Goal: Book appointment/travel/reservation

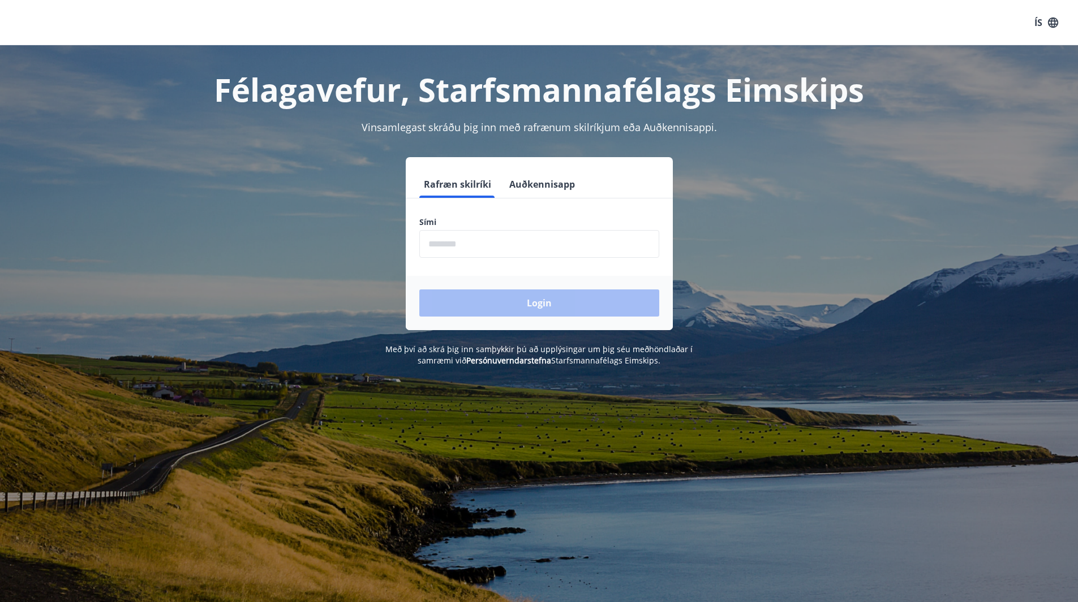
click at [503, 254] on input "phone" at bounding box center [539, 244] width 240 height 28
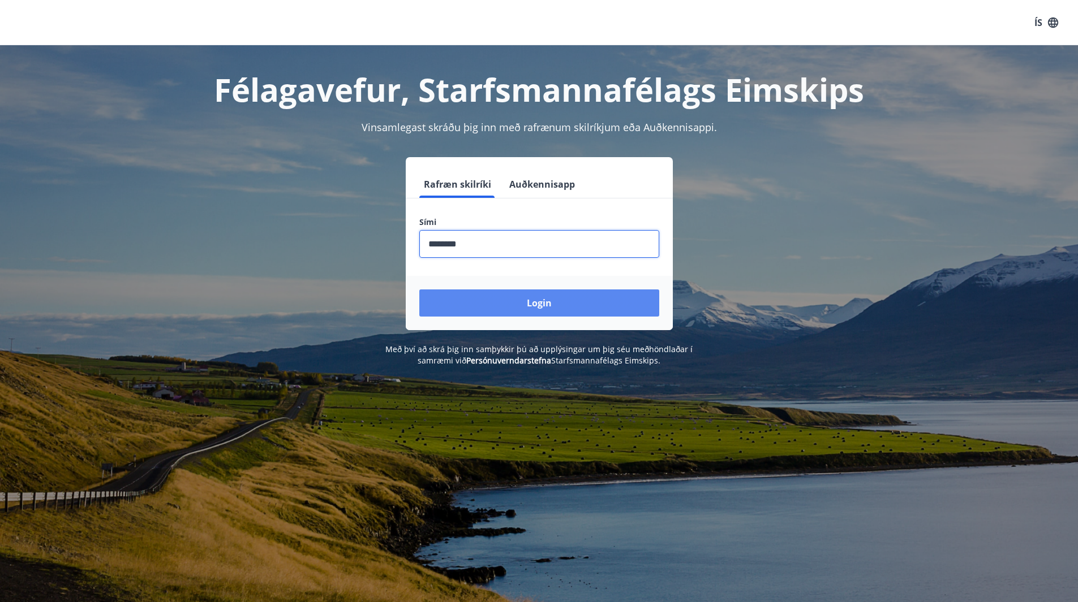
type input "********"
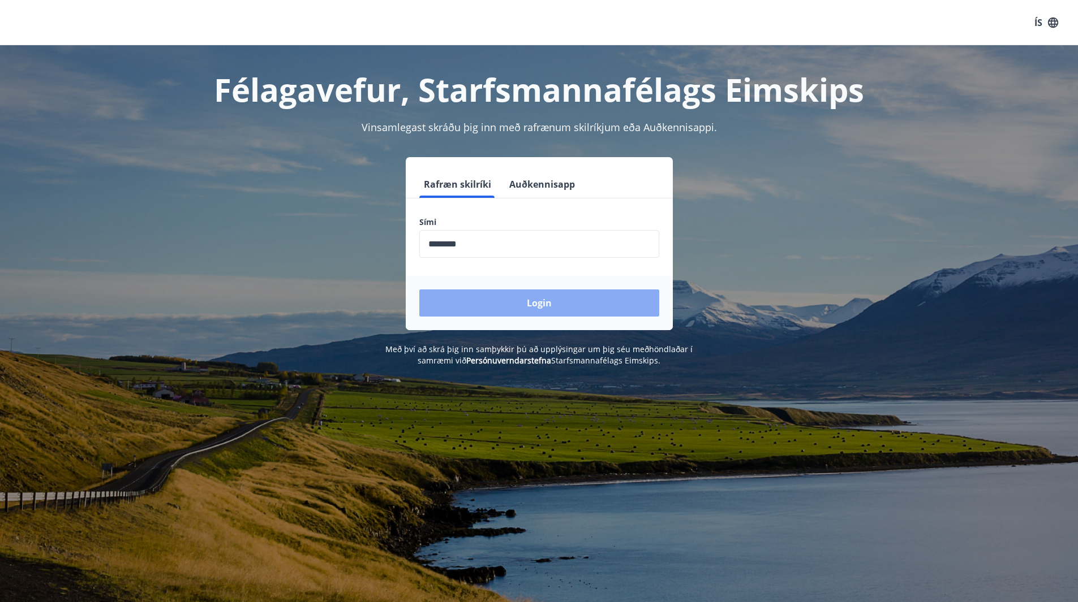
click at [524, 290] on button "Login" at bounding box center [539, 303] width 240 height 27
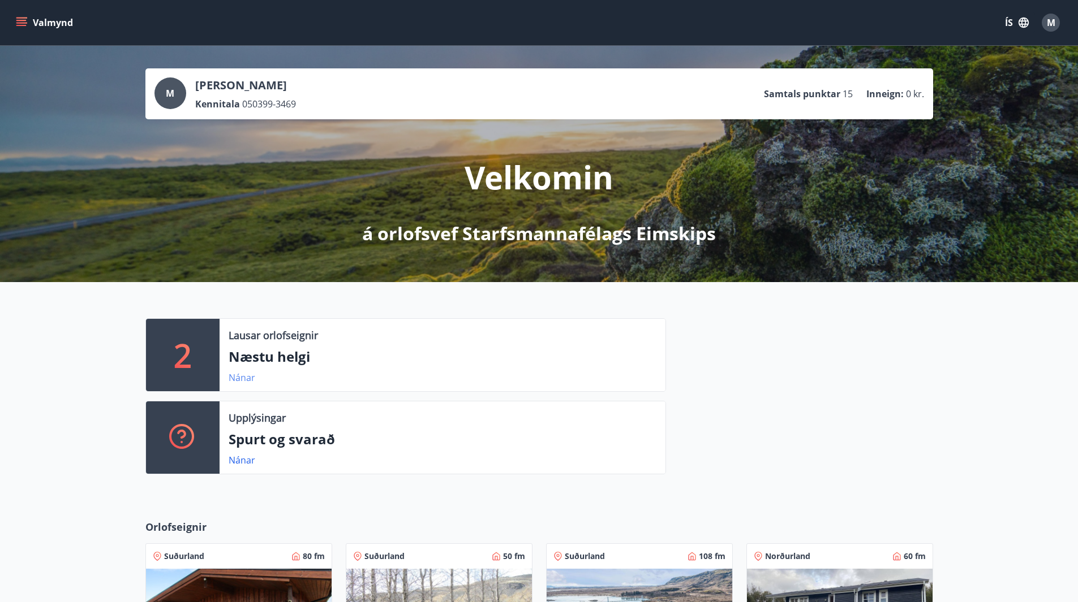
click at [232, 380] on link "Nánar" at bounding box center [242, 378] width 27 height 12
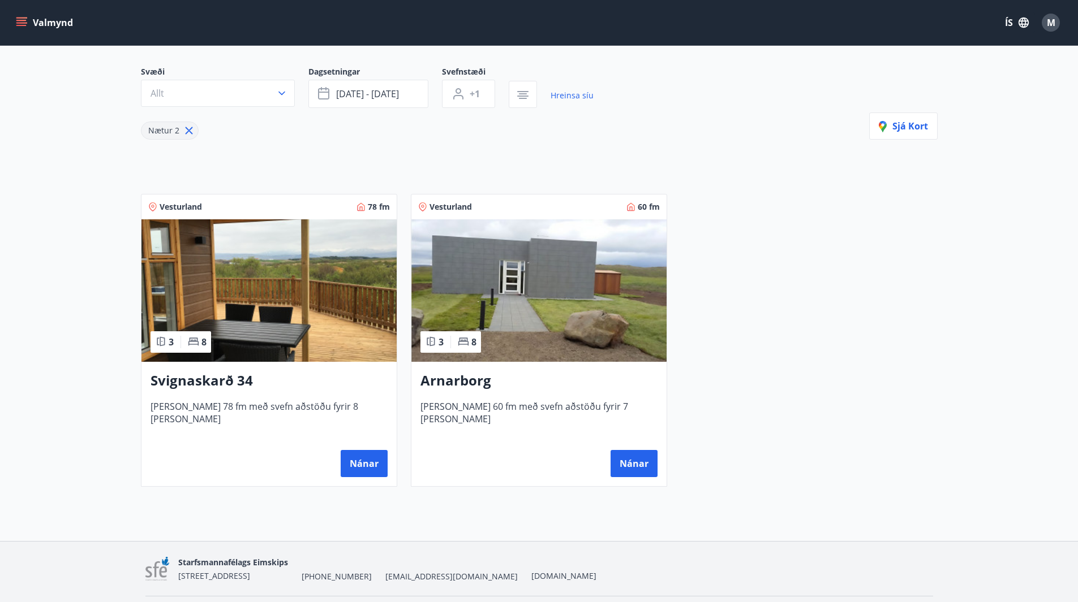
scroll to position [113, 0]
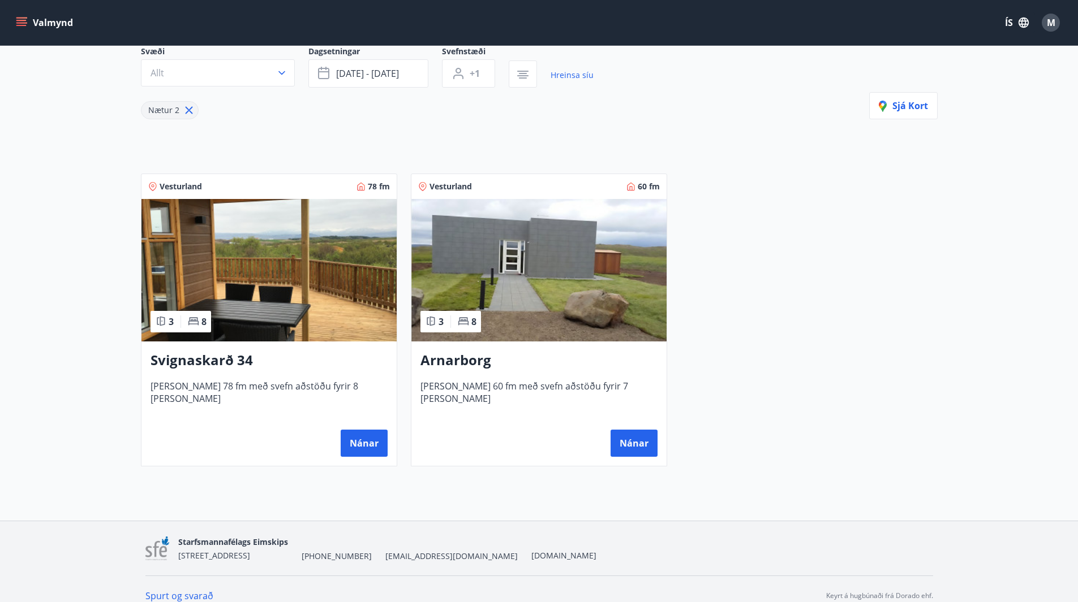
click at [323, 366] on h3 "Svignaskarð 34" at bounding box center [268, 361] width 237 height 20
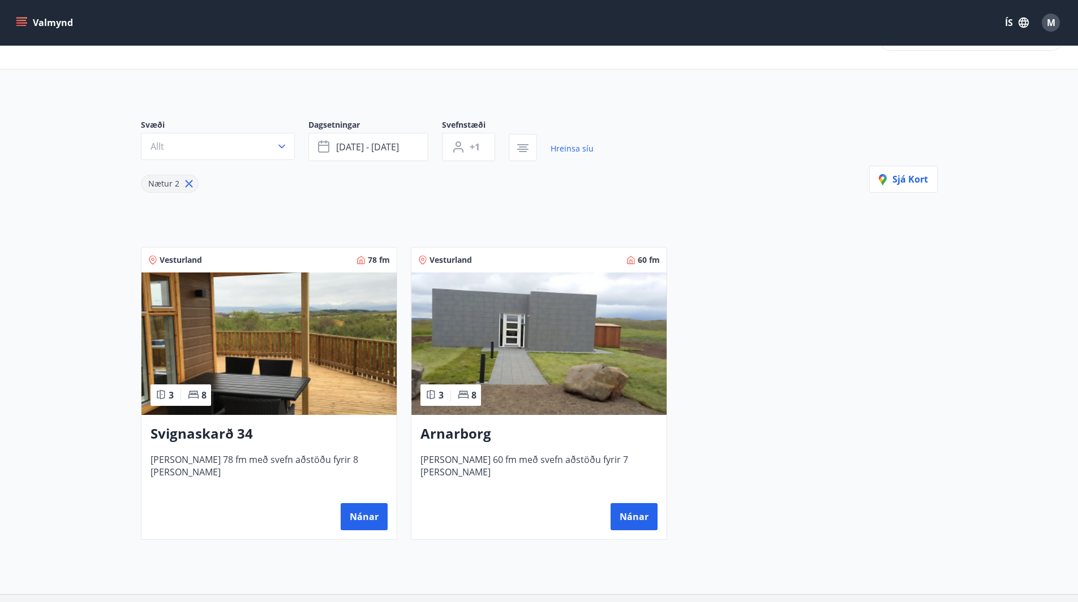
scroll to position [57, 0]
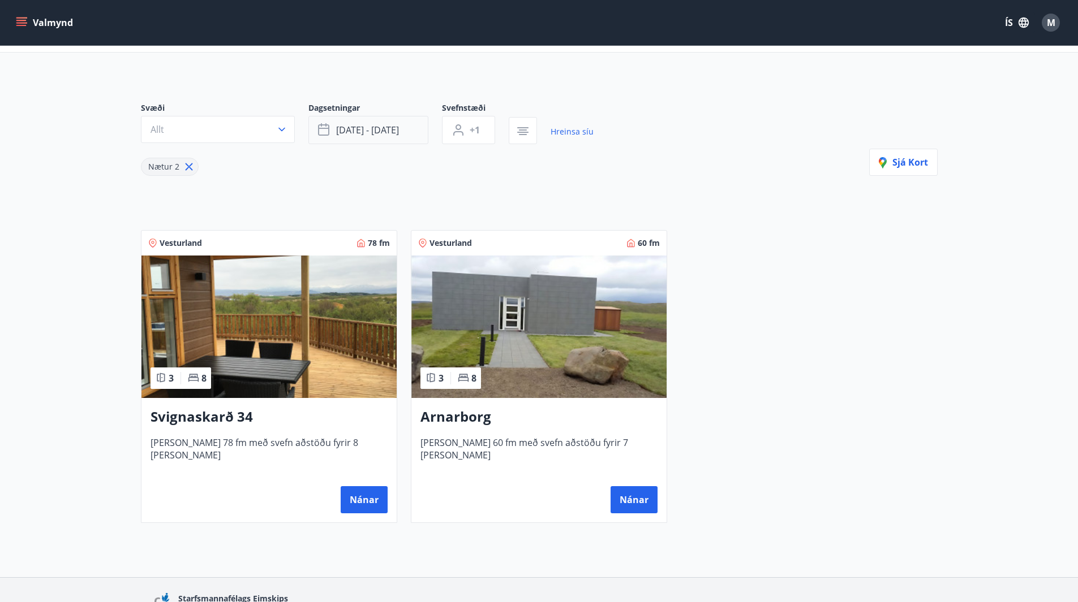
click at [396, 131] on span "sep 19 - sep 22" at bounding box center [367, 130] width 63 height 12
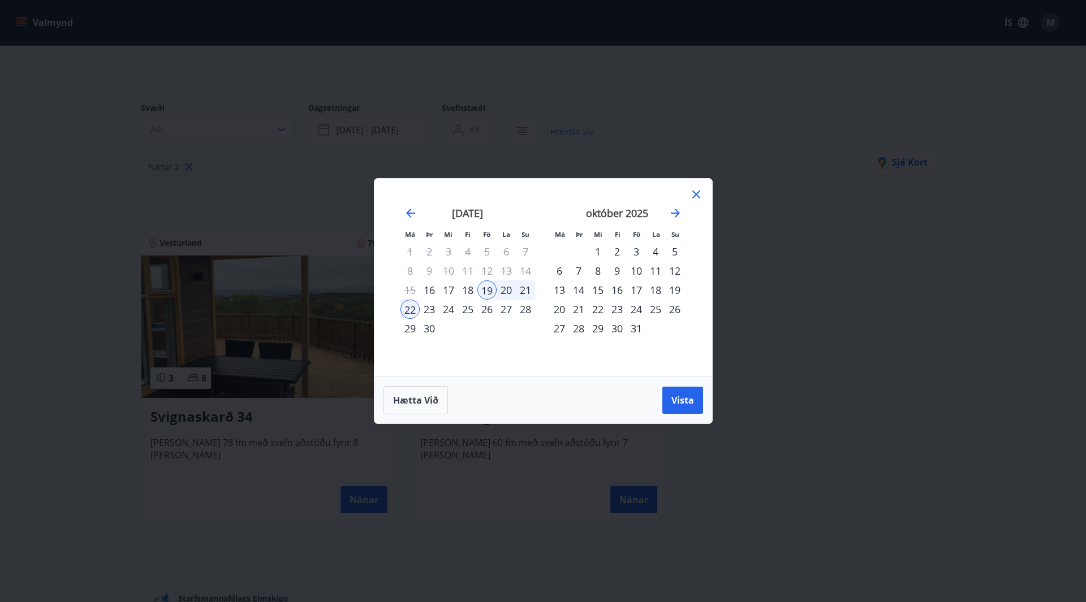
click at [489, 308] on div "26" at bounding box center [486, 309] width 19 height 19
click at [411, 327] on div "29" at bounding box center [410, 328] width 19 height 19
click at [679, 404] on span "Vista" at bounding box center [683, 400] width 23 height 12
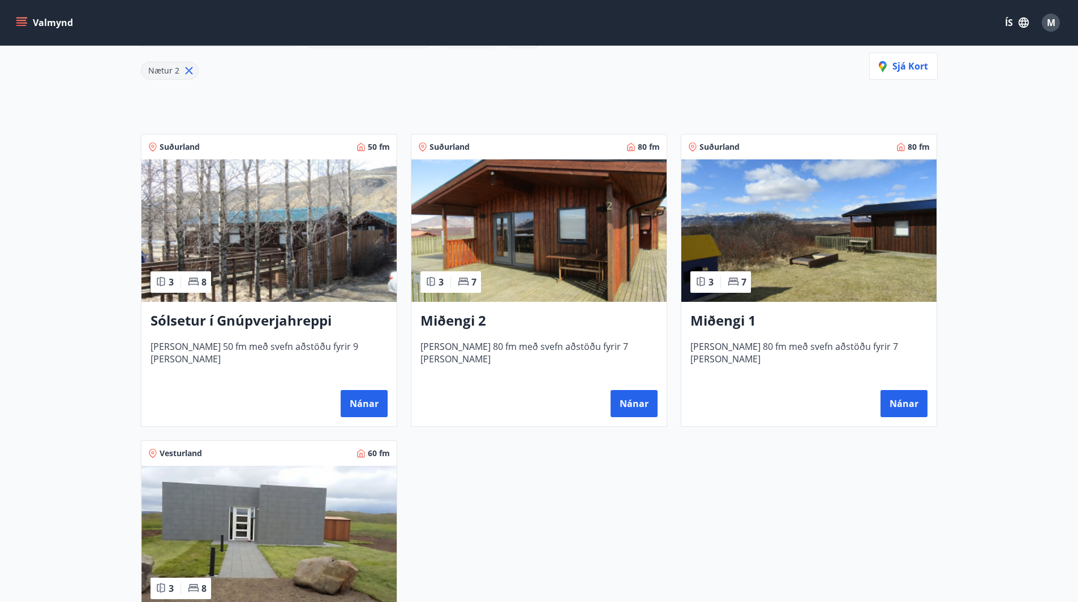
scroll to position [170, 0]
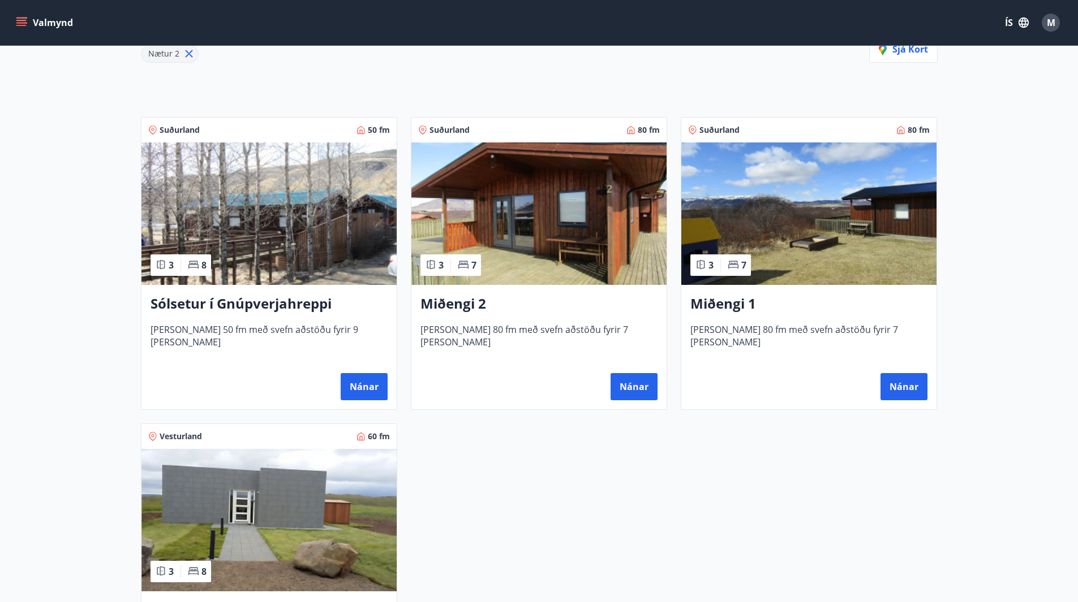
click at [772, 303] on h3 "Miðengi 1" at bounding box center [808, 304] width 237 height 20
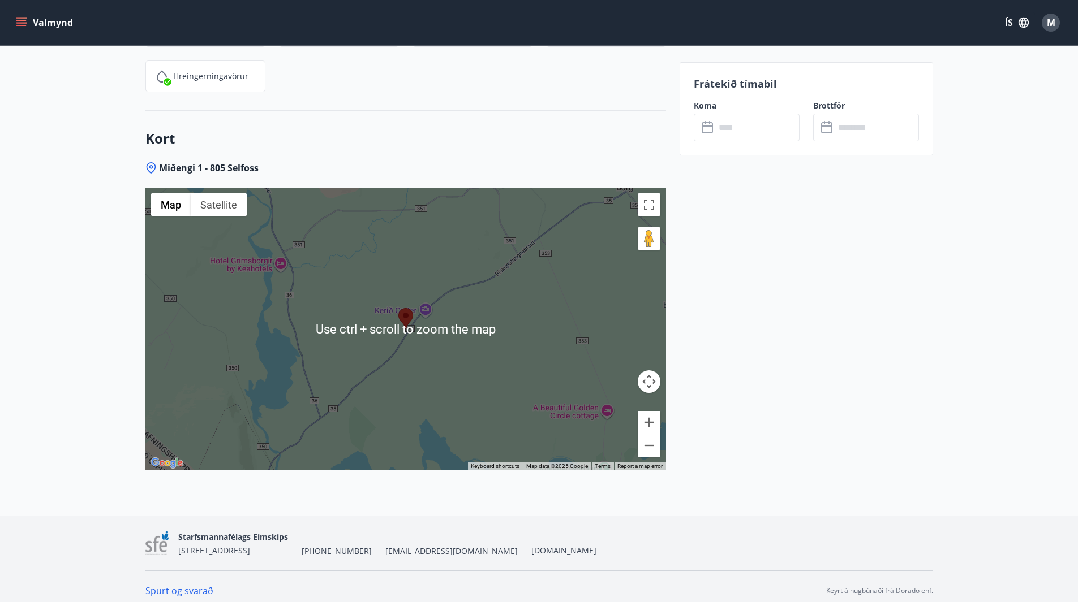
scroll to position [1575, 0]
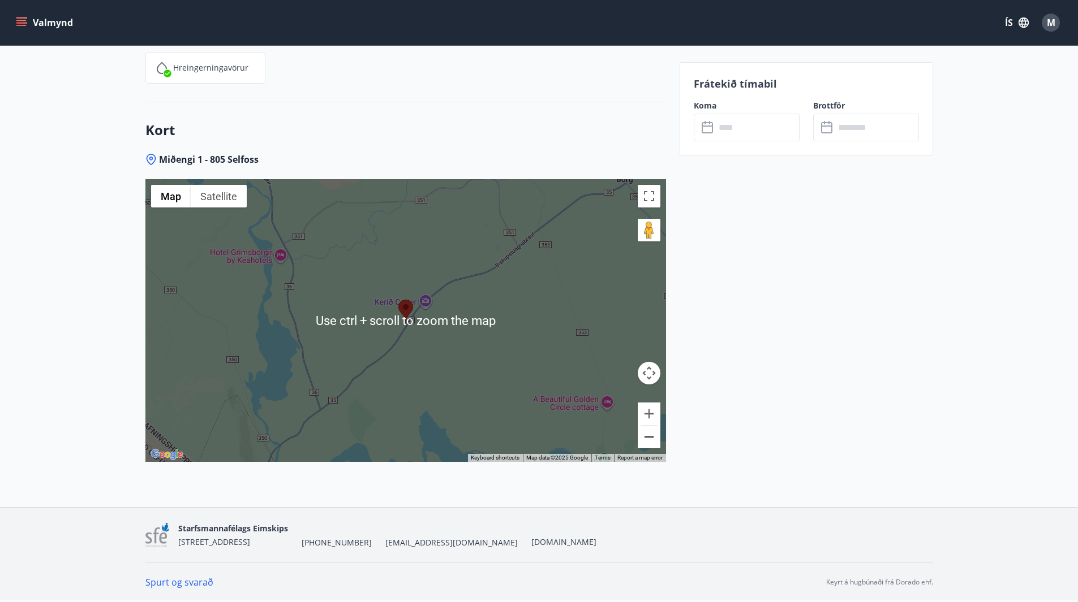
click at [651, 432] on button "Zoom out" at bounding box center [649, 437] width 23 height 23
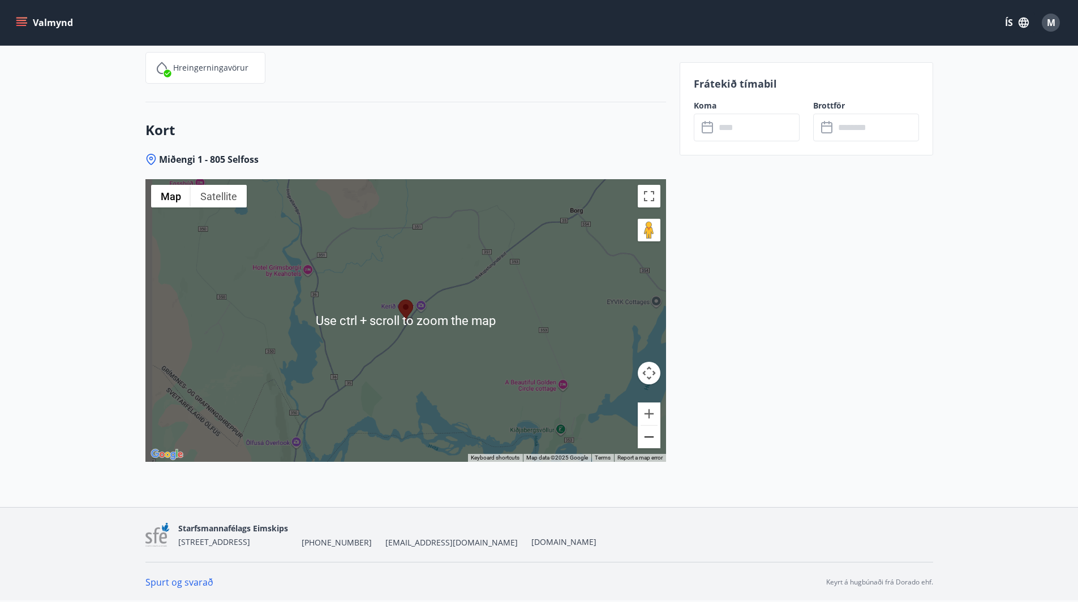
click at [651, 432] on button "Zoom out" at bounding box center [649, 437] width 23 height 23
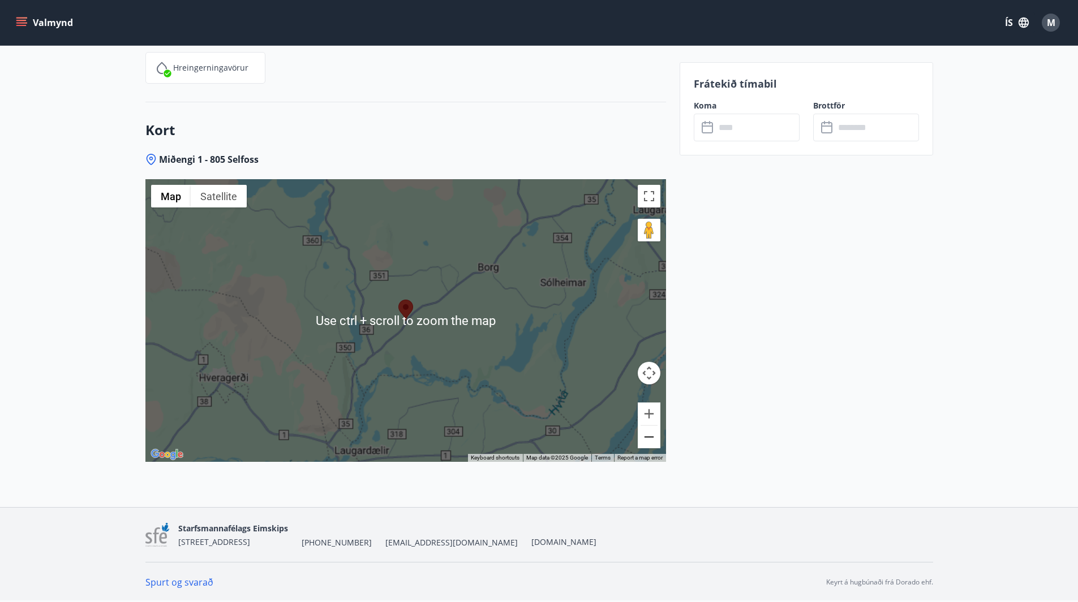
click at [651, 432] on button "Zoom out" at bounding box center [649, 437] width 23 height 23
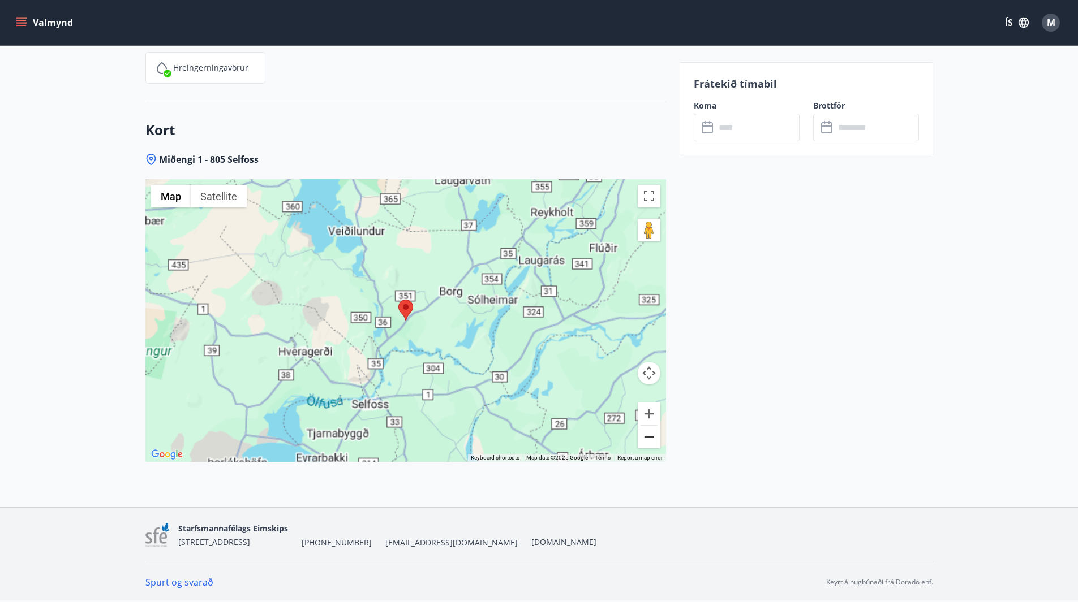
click at [651, 432] on button "Zoom out" at bounding box center [649, 437] width 23 height 23
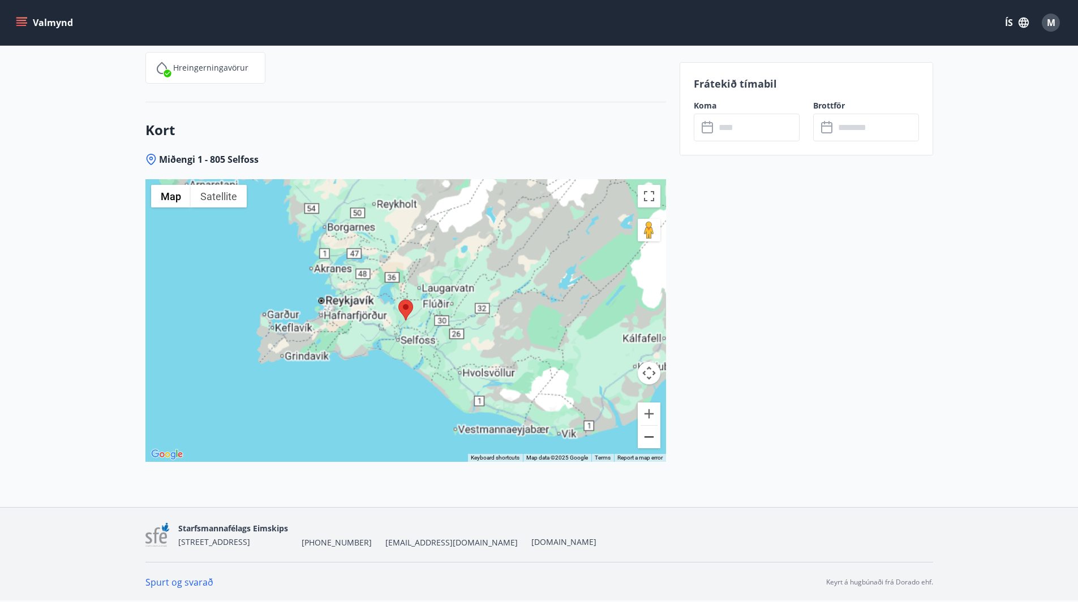
click at [651, 432] on button "Zoom out" at bounding box center [649, 437] width 23 height 23
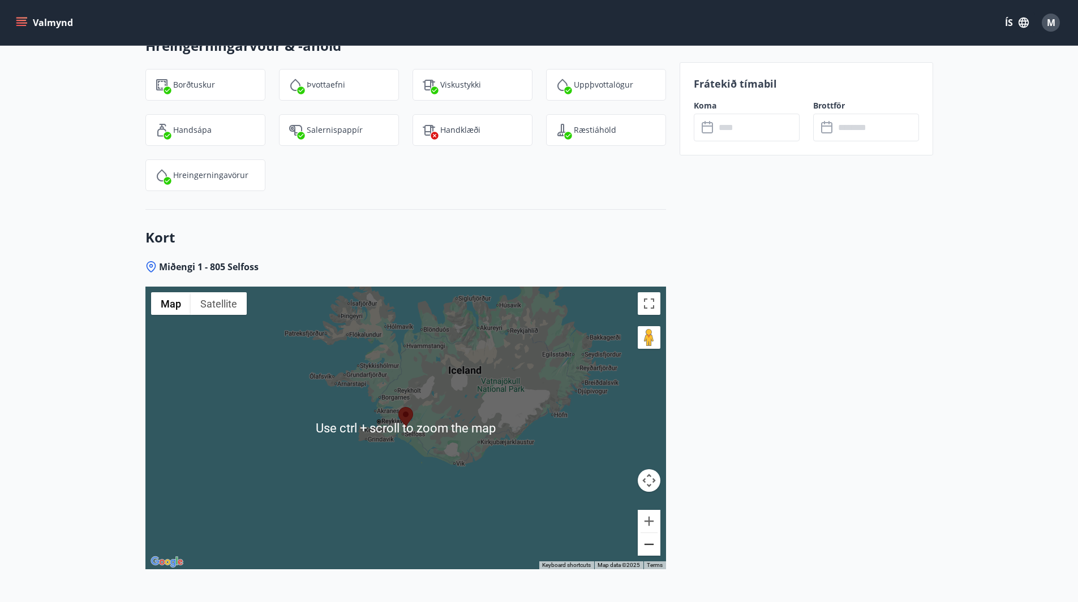
scroll to position [1518, 0]
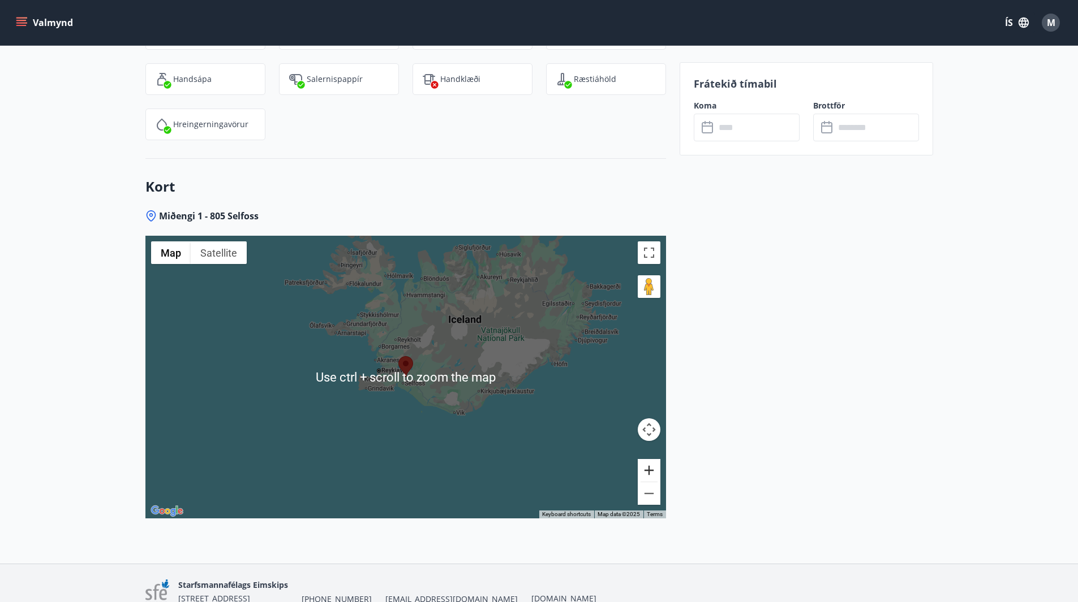
click at [647, 468] on button "Zoom in" at bounding box center [649, 470] width 23 height 23
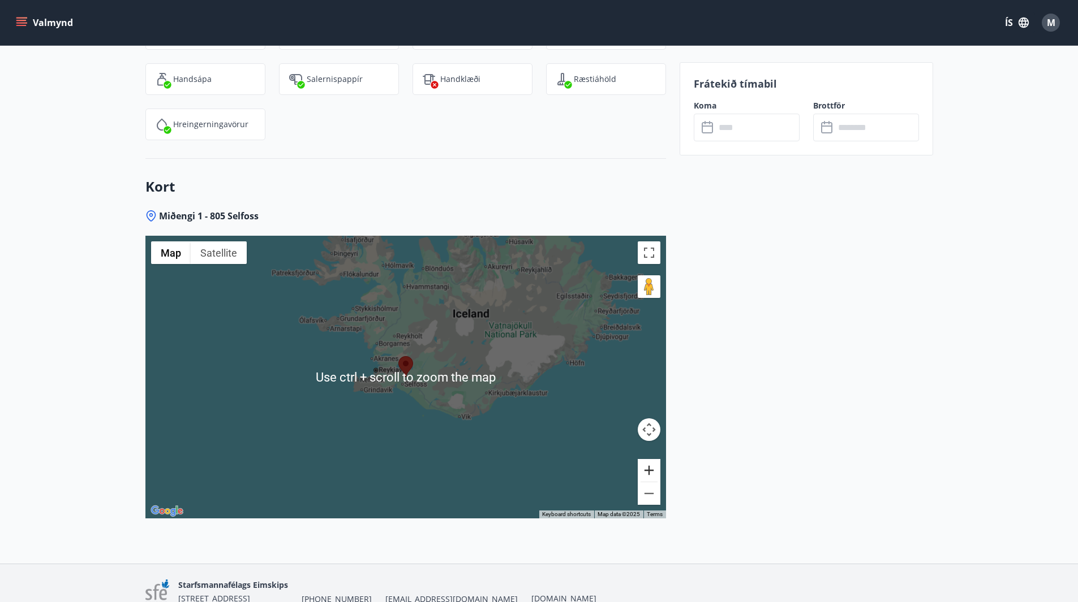
click at [647, 468] on button "Zoom in" at bounding box center [649, 470] width 23 height 23
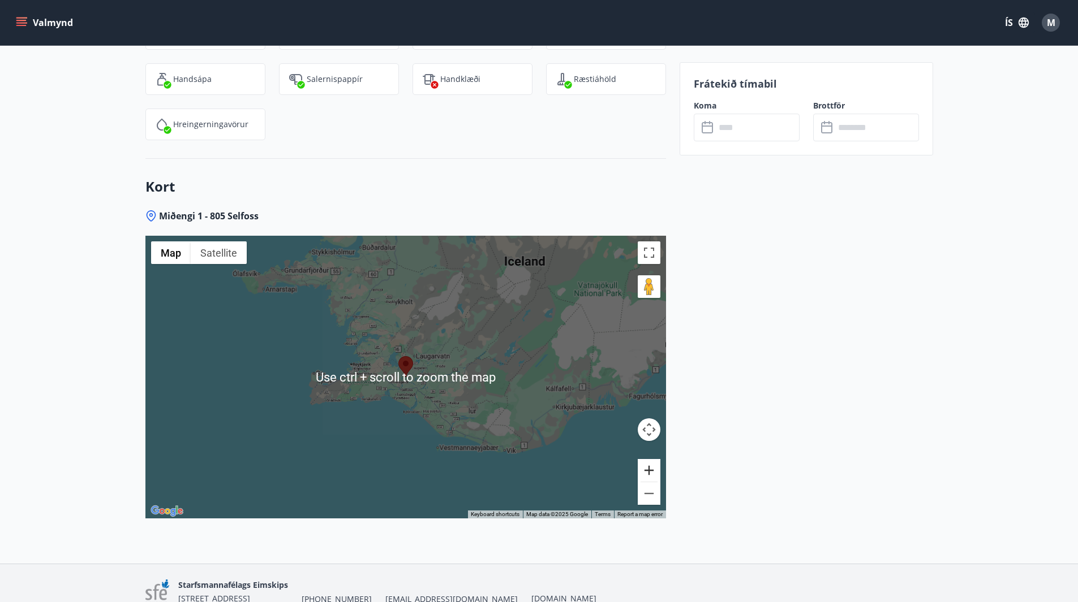
click at [647, 468] on button "Zoom in" at bounding box center [649, 470] width 23 height 23
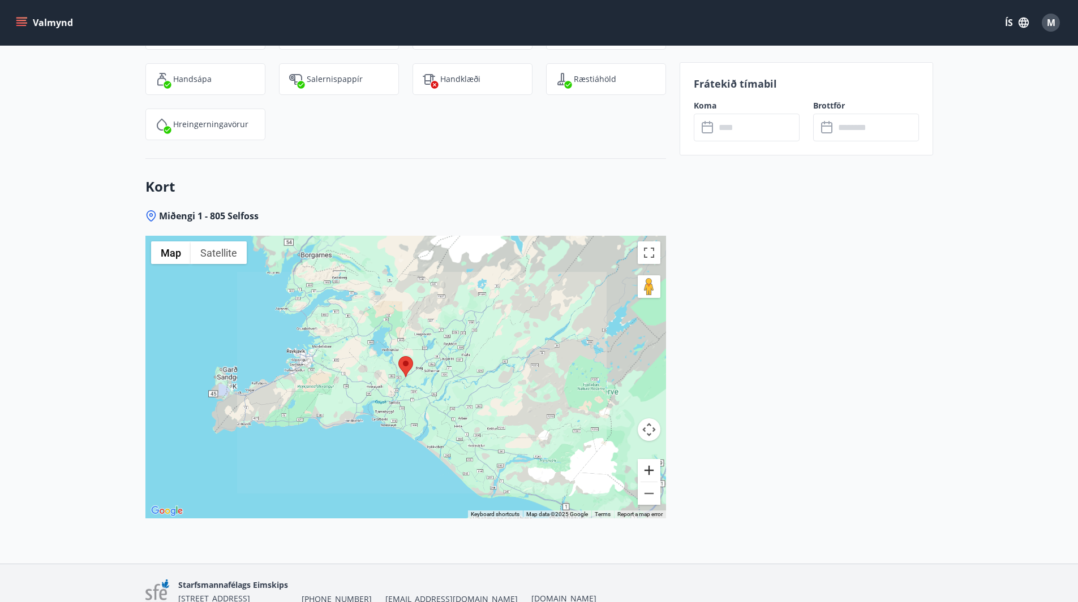
click at [647, 468] on button "Zoom in" at bounding box center [649, 470] width 23 height 23
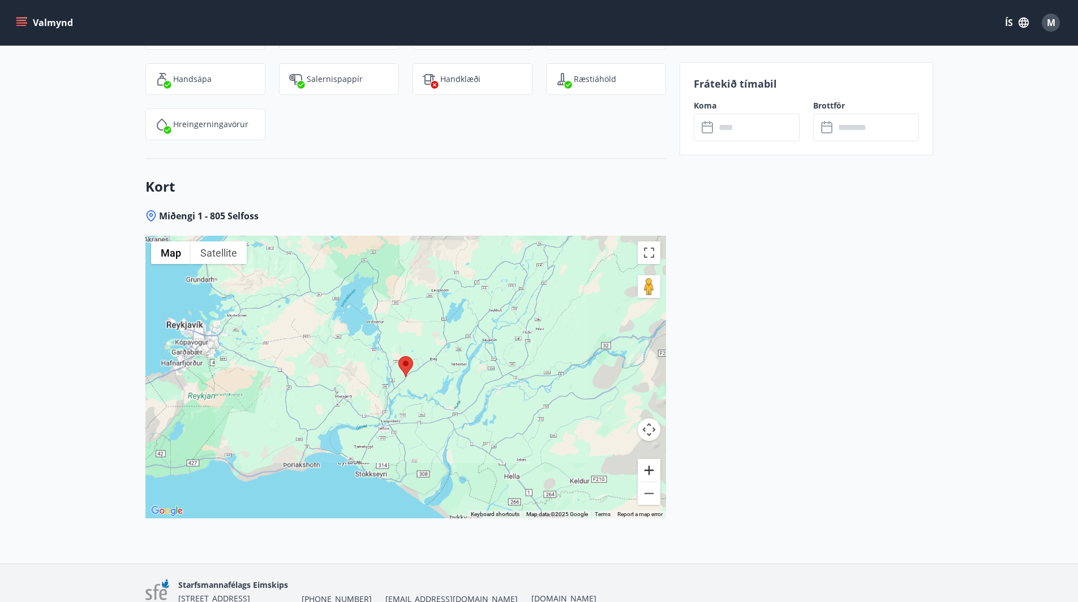
click at [647, 468] on button "Zoom in" at bounding box center [649, 470] width 23 height 23
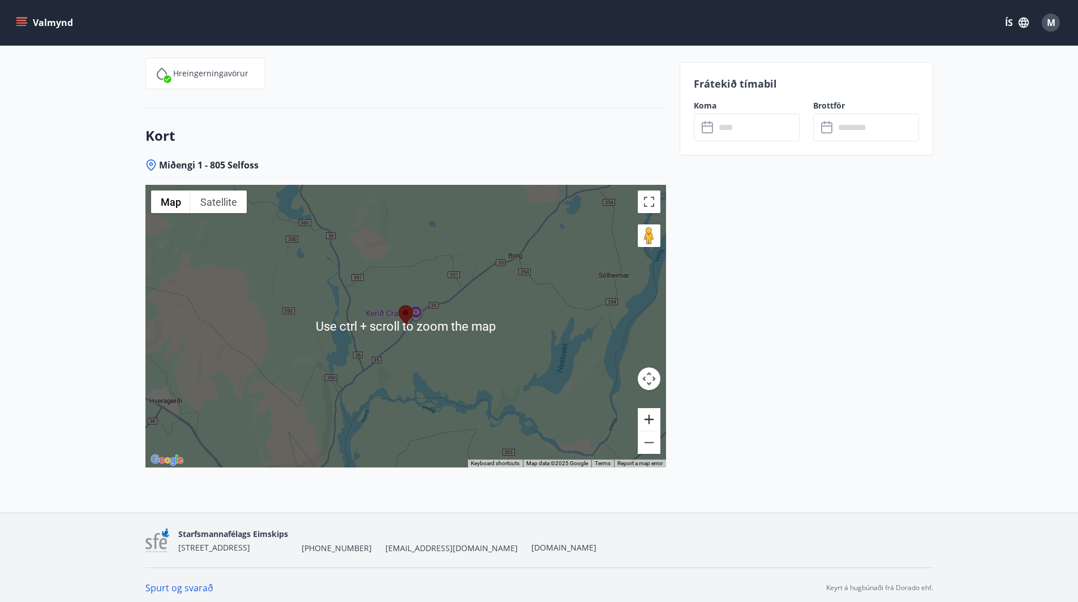
scroll to position [1575, 0]
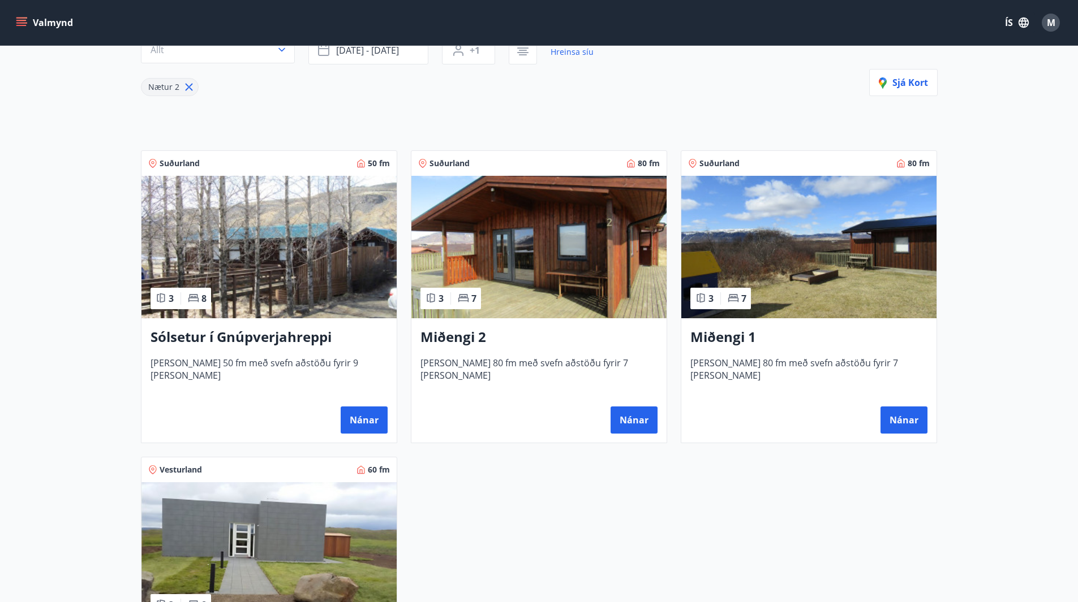
scroll to position [170, 0]
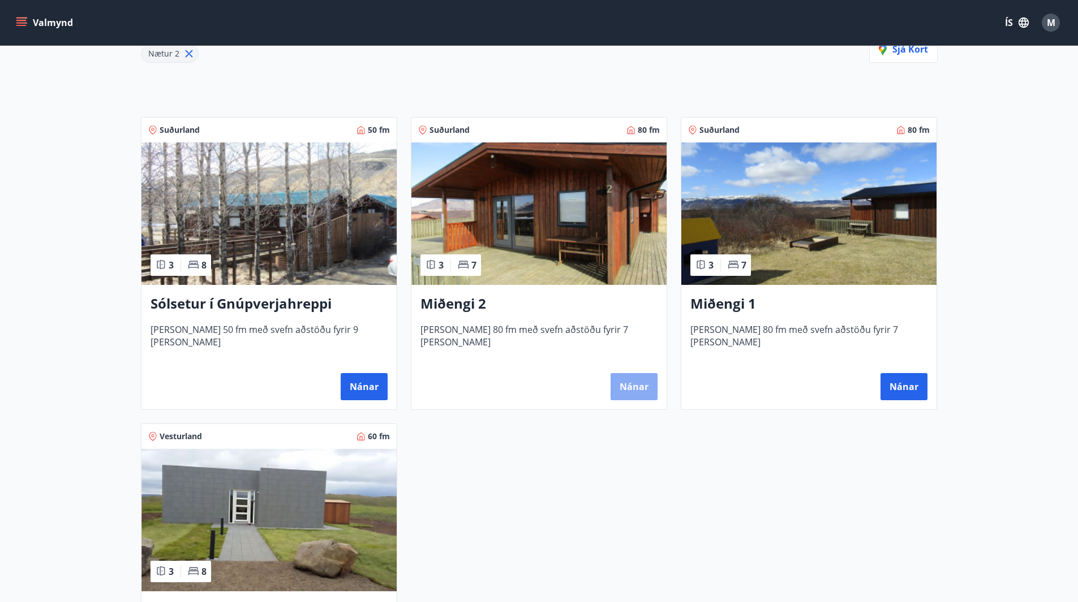
click at [648, 389] on button "Nánar" at bounding box center [633, 386] width 47 height 27
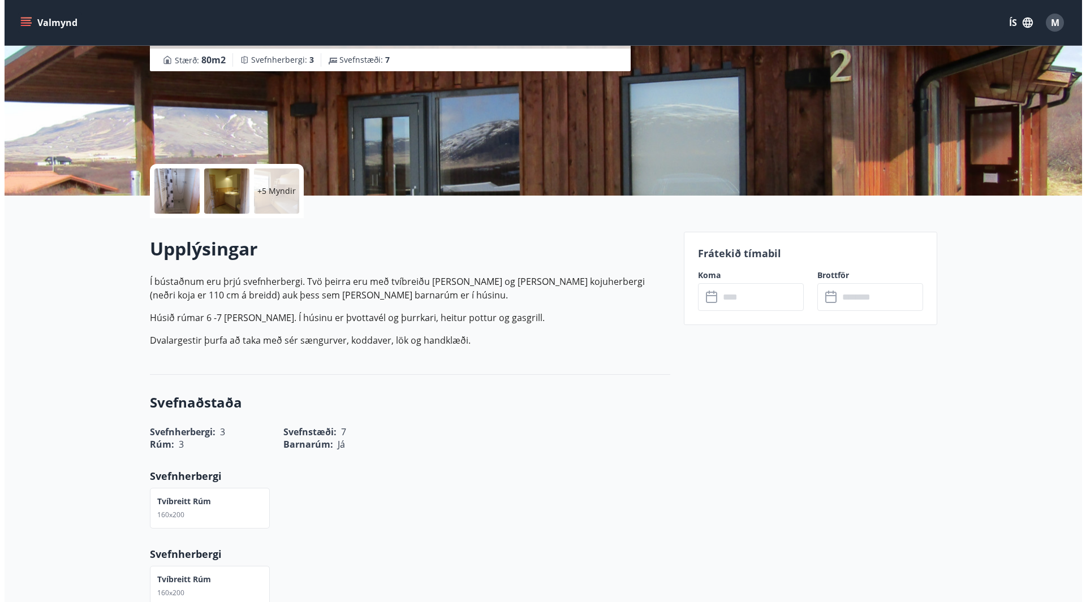
scroll to position [170, 0]
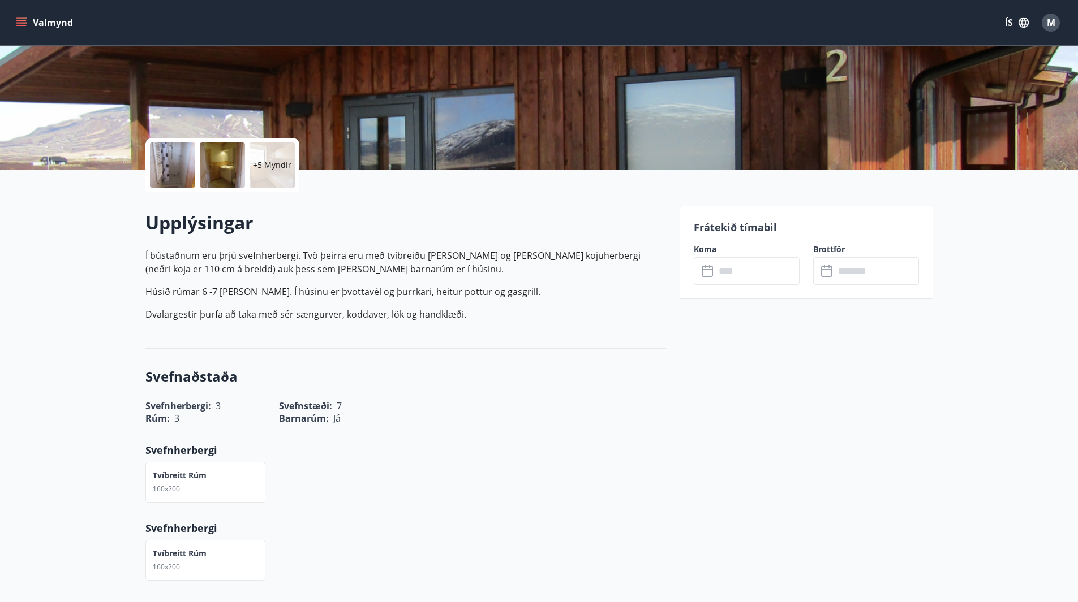
click at [732, 267] on input "text" at bounding box center [757, 271] width 84 height 28
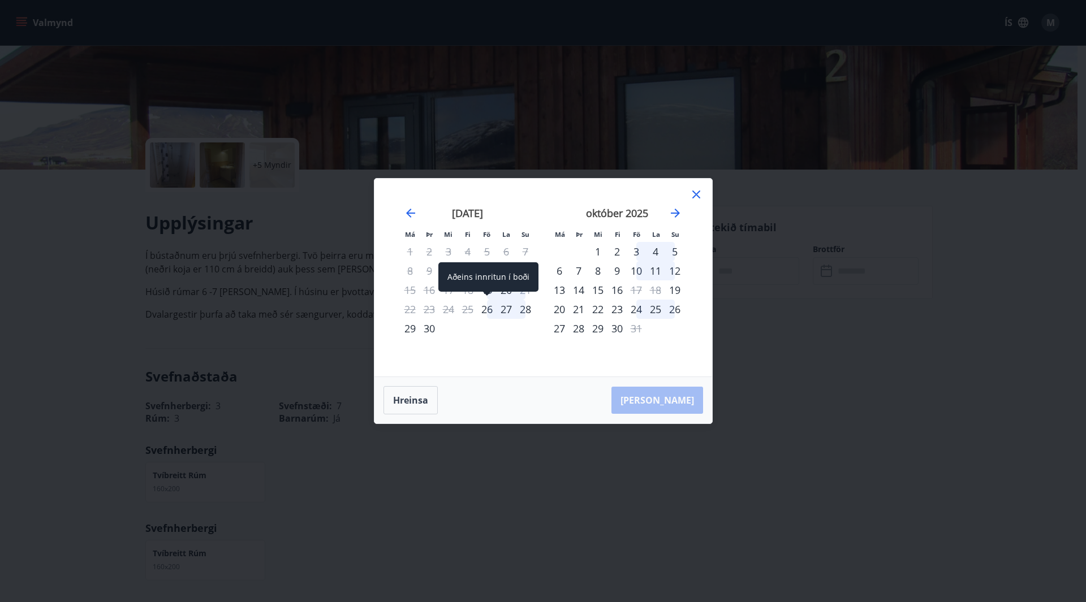
click at [493, 308] on div "26" at bounding box center [486, 309] width 19 height 19
click at [410, 326] on div "29" at bounding box center [410, 328] width 19 height 19
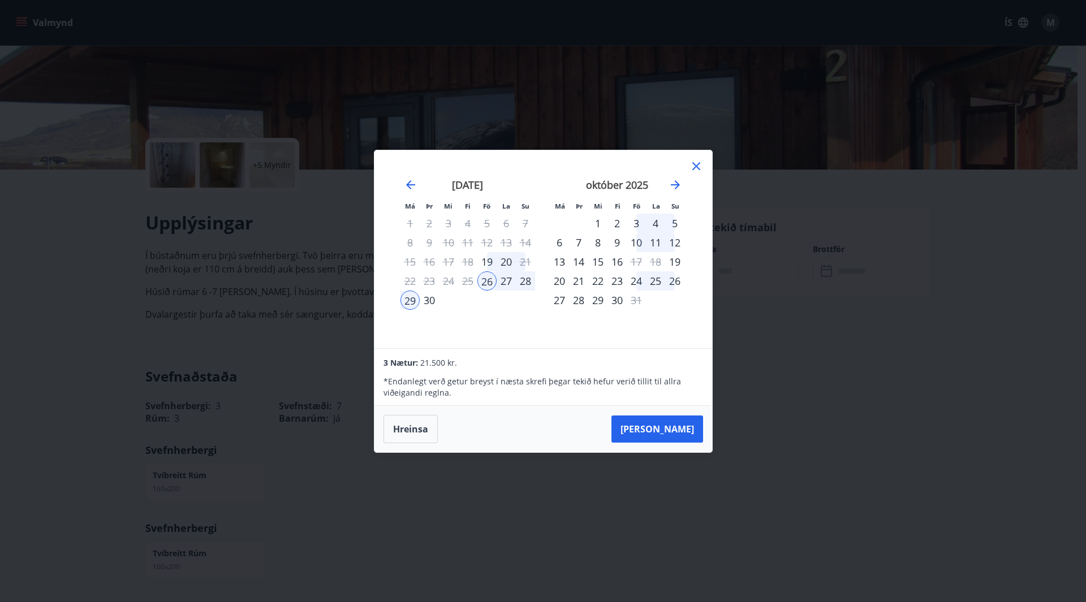
click at [694, 171] on icon at bounding box center [697, 167] width 14 height 14
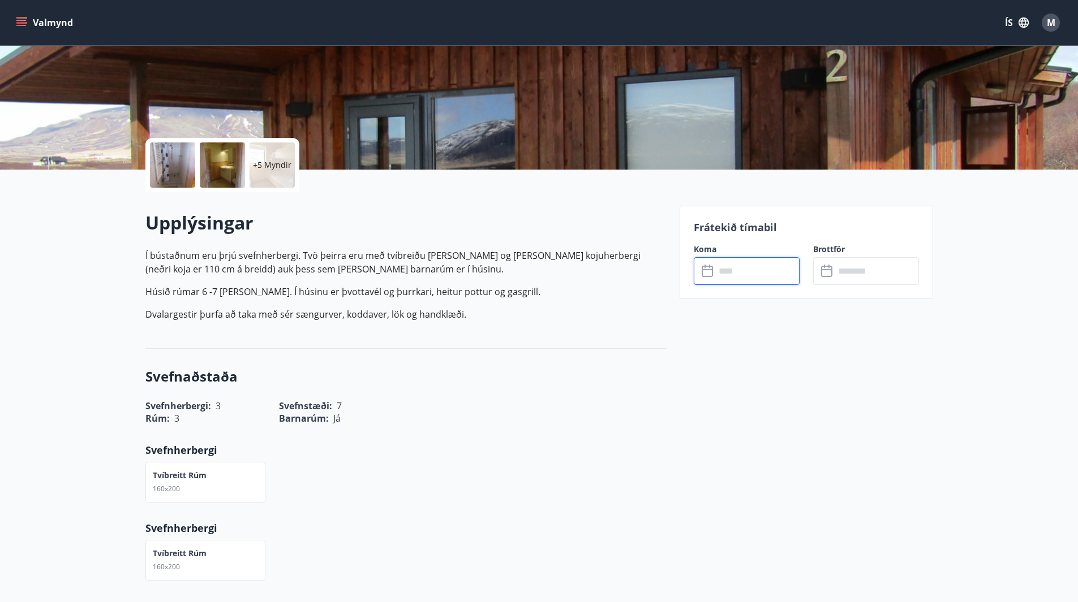
click at [846, 107] on div "Miðengi 2 Miðengi 2 - 805 Selfoss Stærð : 80 m2 Svefnherbergi : 3 Svefnstæði : 7" at bounding box center [538, -1] width 787 height 339
click at [270, 156] on div "+5 Myndir" at bounding box center [271, 165] width 45 height 45
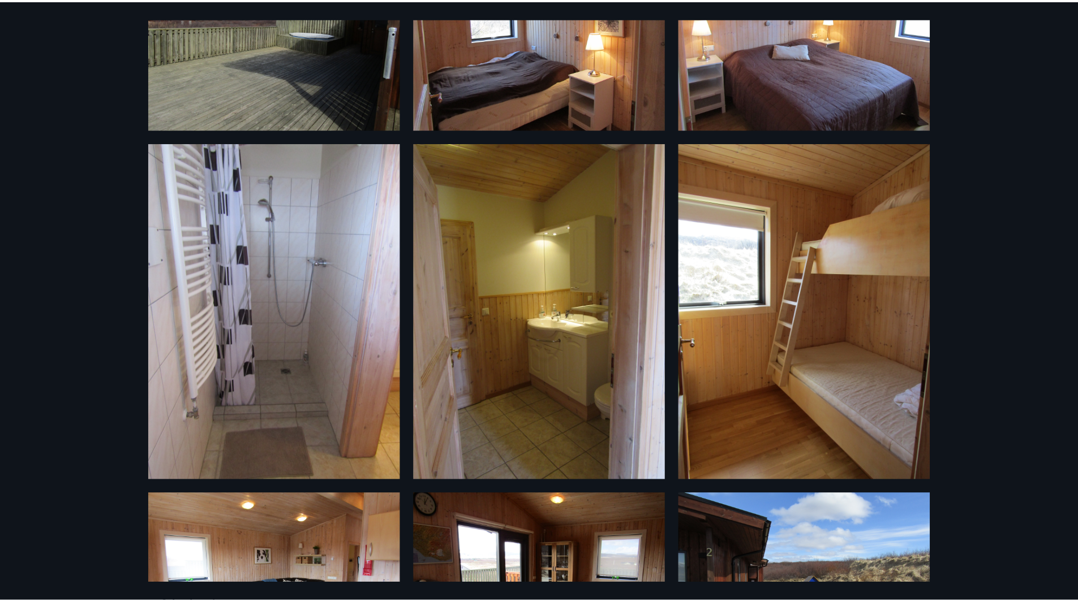
scroll to position [0, 0]
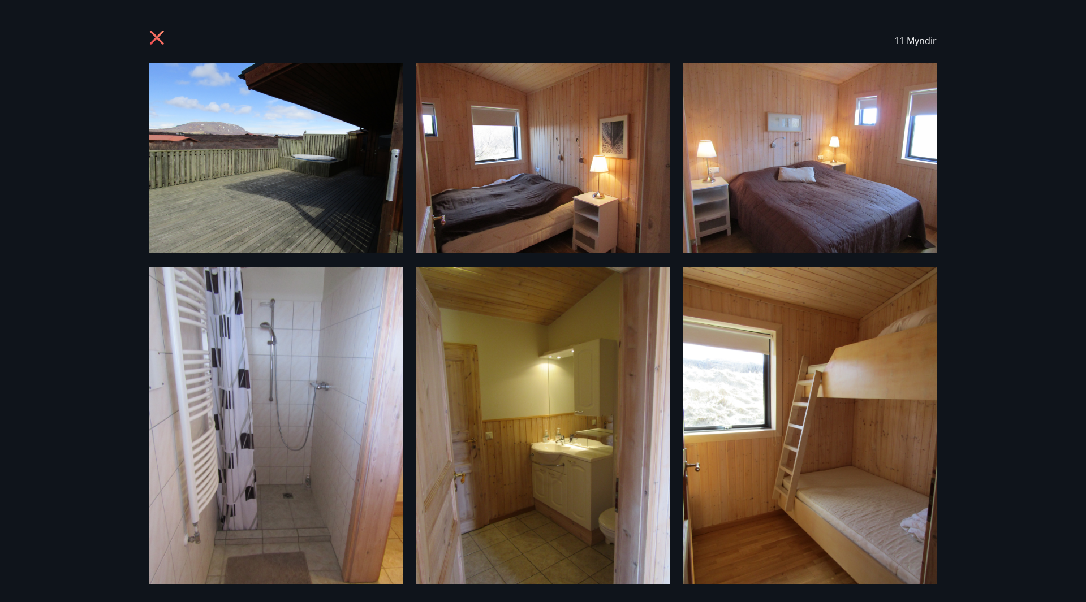
click at [165, 42] on icon at bounding box center [158, 39] width 18 height 18
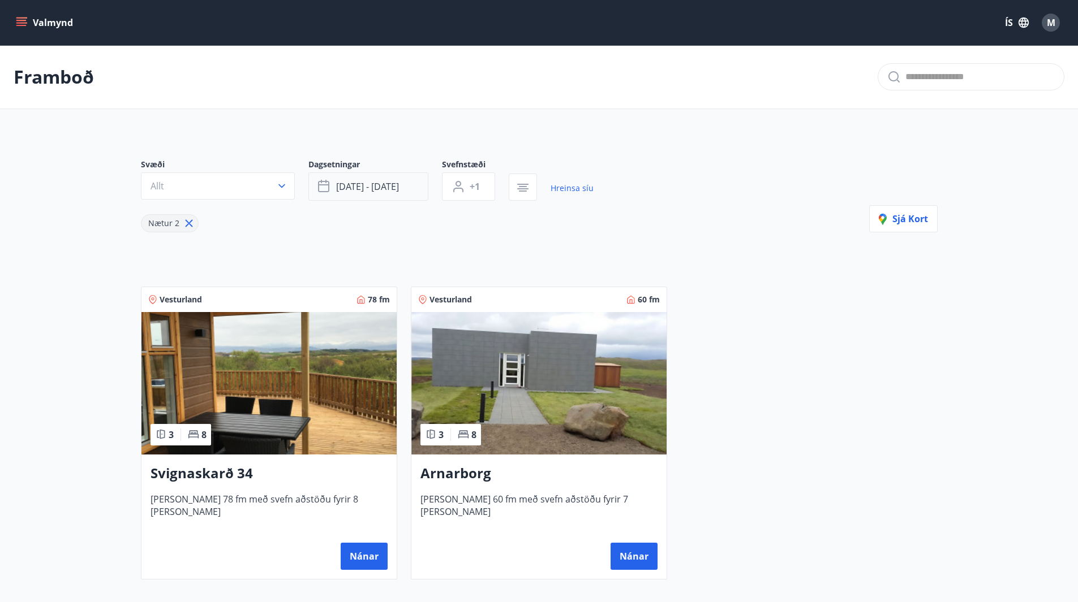
click at [347, 178] on button "sep 19 - sep 22" at bounding box center [368, 187] width 120 height 28
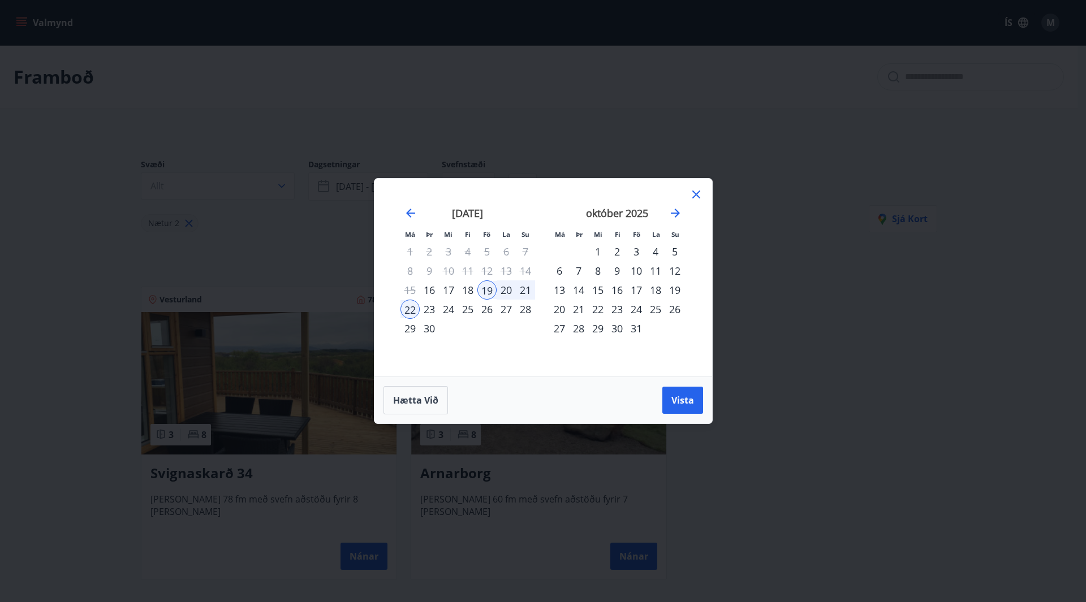
click at [658, 252] on div "4" at bounding box center [655, 251] width 19 height 19
click at [631, 249] on div "3" at bounding box center [636, 251] width 19 height 19
click at [555, 269] on div "6" at bounding box center [559, 270] width 19 height 19
click at [694, 398] on button "Vista" at bounding box center [682, 400] width 41 height 27
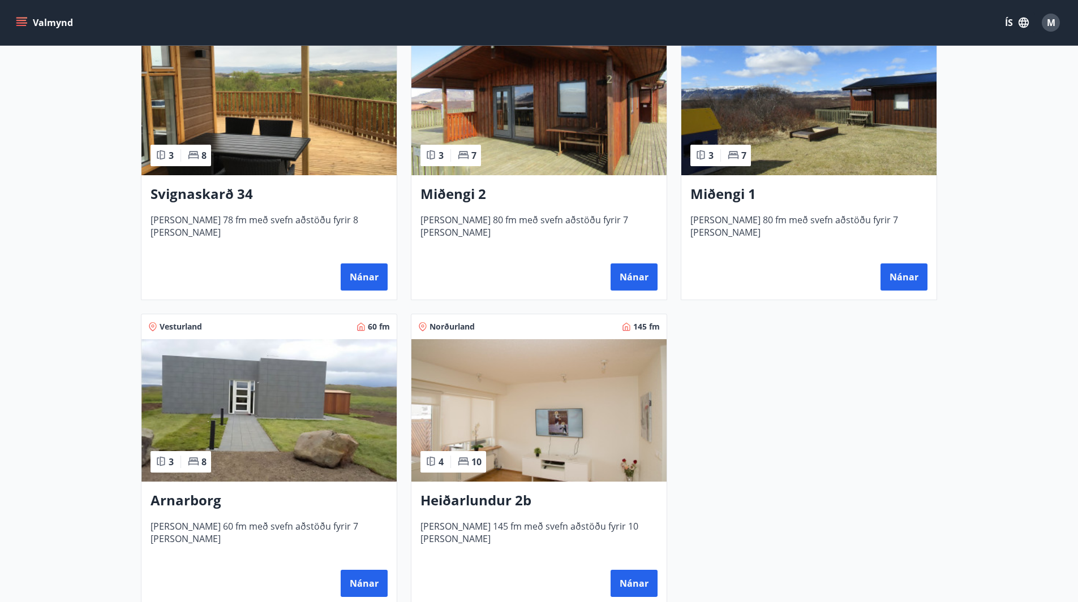
scroll to position [283, 0]
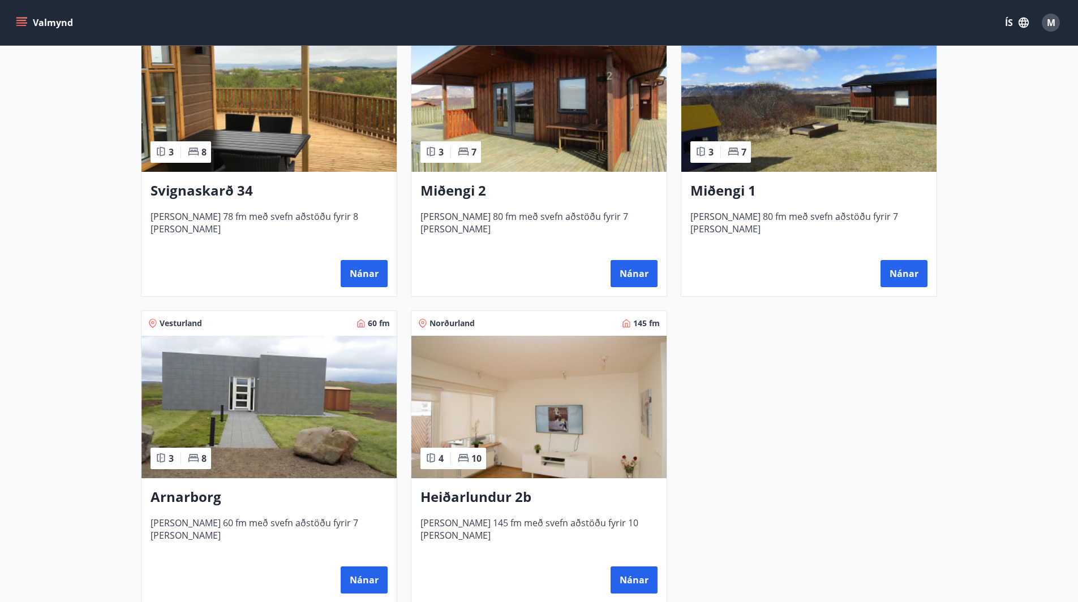
click at [527, 492] on h3 "Heiðarlundur 2b" at bounding box center [538, 498] width 237 height 20
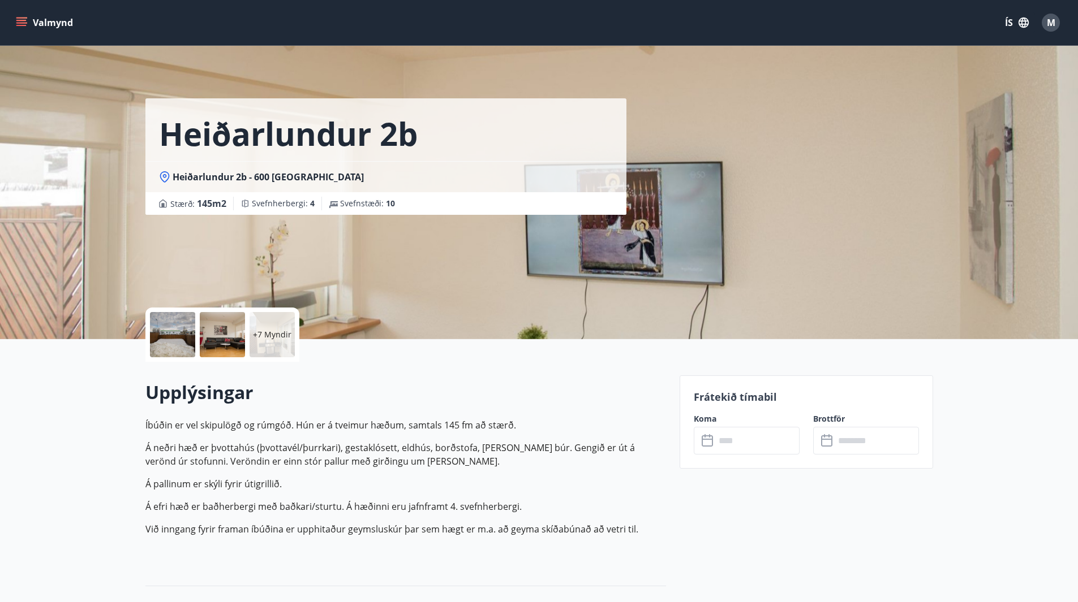
click at [278, 339] on p "+7 Myndir" at bounding box center [272, 334] width 38 height 11
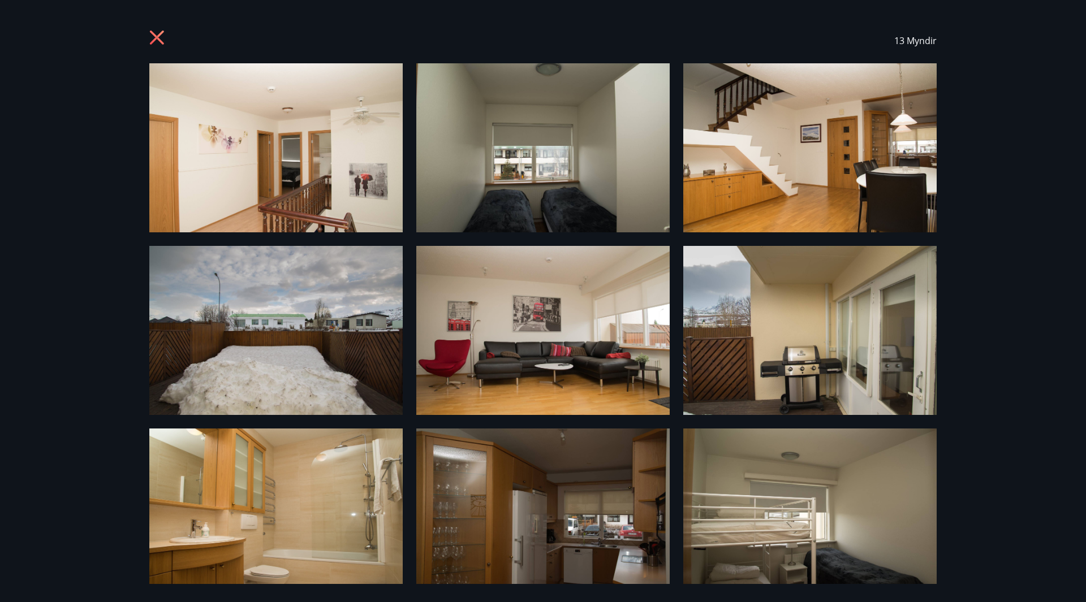
click at [154, 35] on icon at bounding box center [157, 38] width 14 height 14
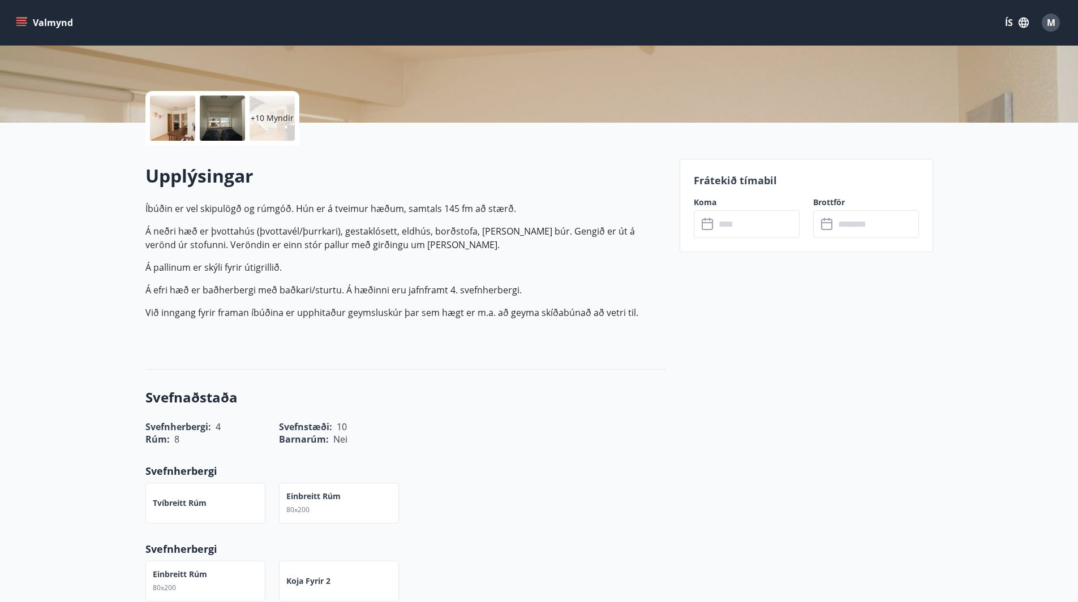
scroll to position [226, 0]
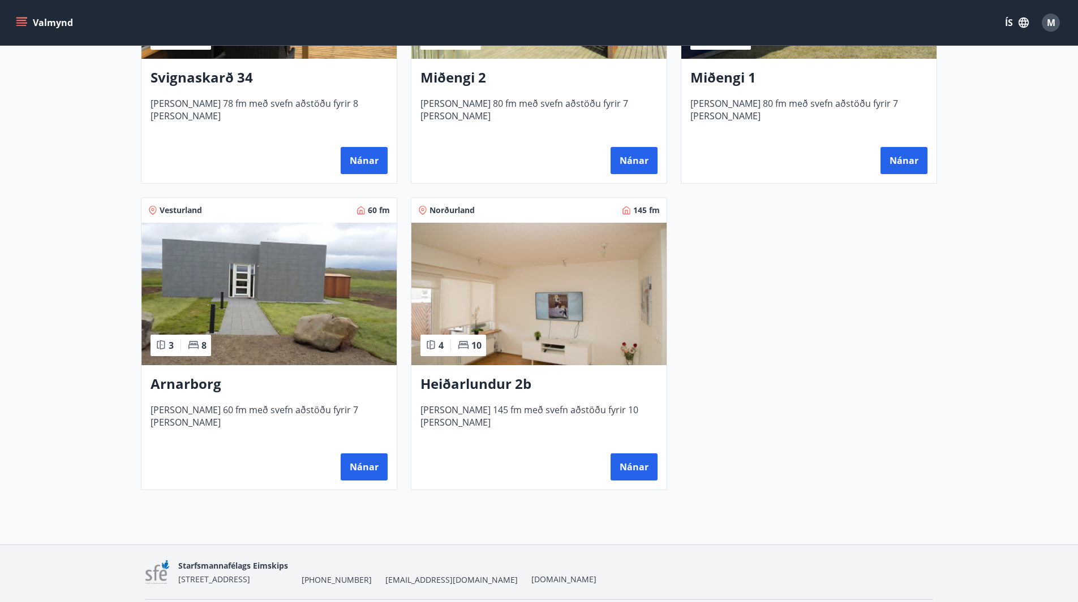
click at [551, 389] on h3 "Heiðarlundur 2b" at bounding box center [538, 385] width 237 height 20
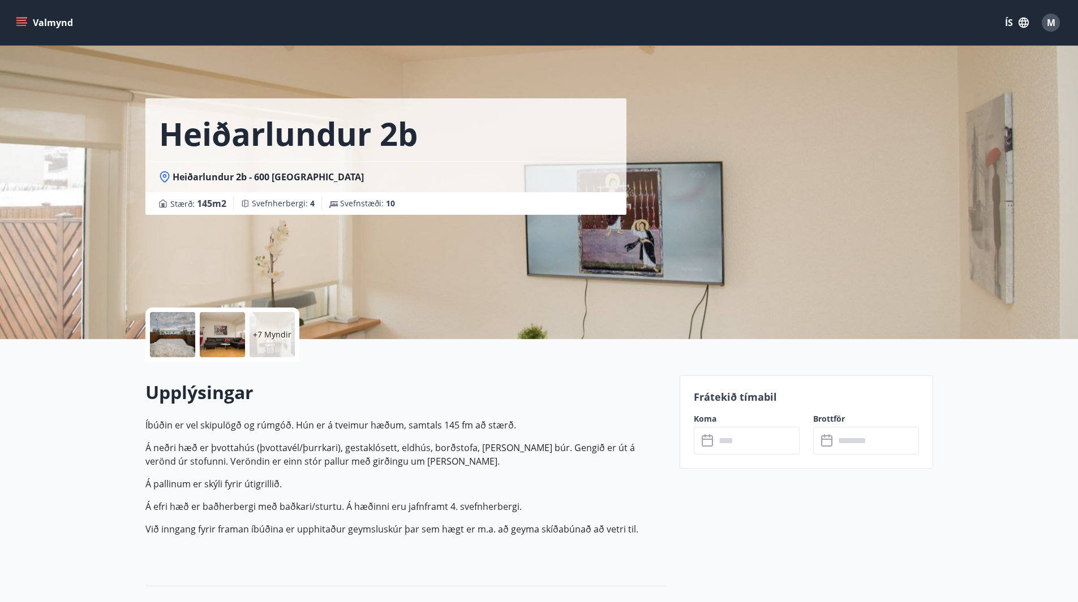
click at [188, 180] on span "Heiðarlundur 2b - 600 Akureyri" at bounding box center [268, 177] width 191 height 12
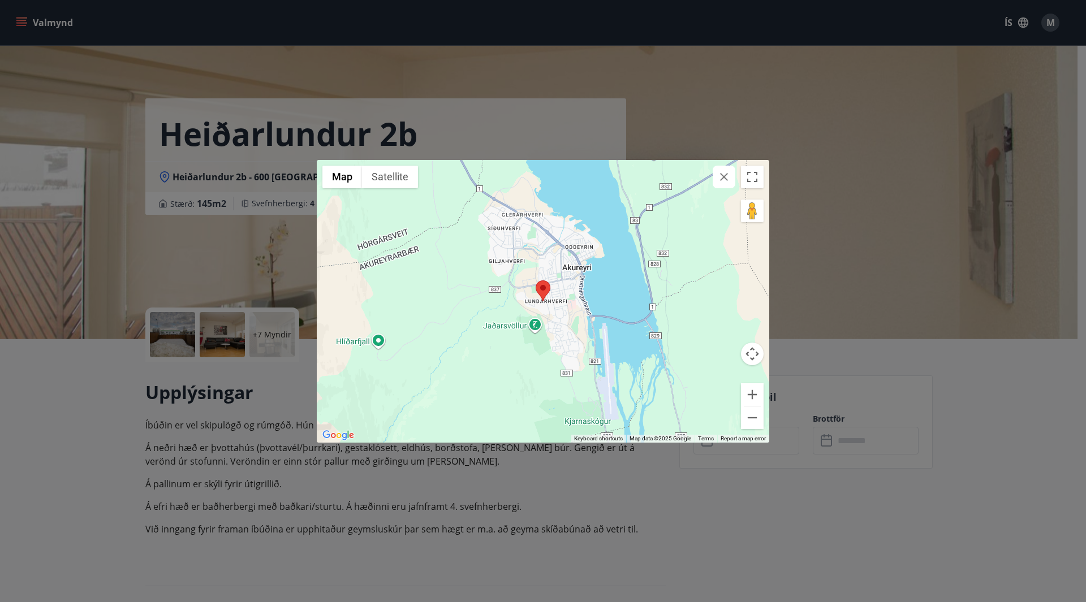
click at [658, 101] on div "← Move left → Move right ↑ Move up ↓ Move down + Zoom in - Zoom out Home Jump l…" at bounding box center [543, 301] width 1086 height 602
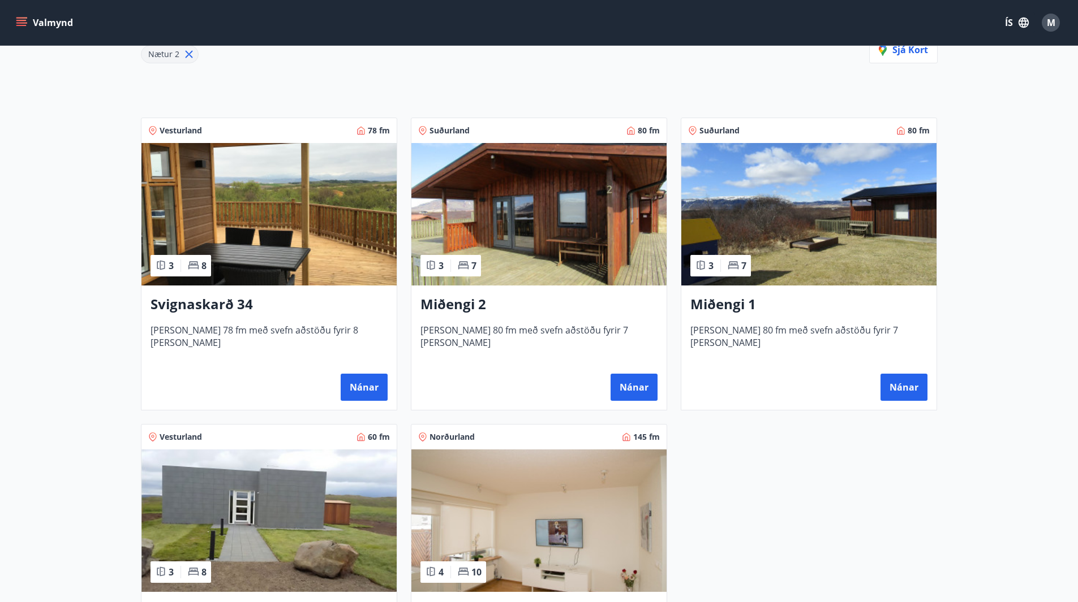
scroll to position [170, 0]
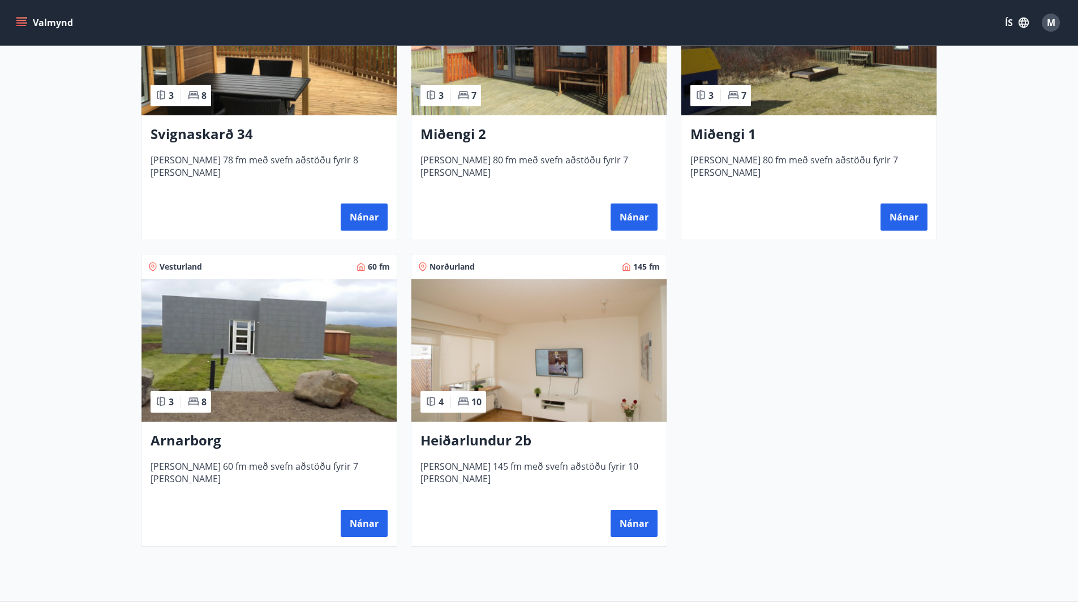
click at [267, 447] on h3 "Arnarborg" at bounding box center [268, 441] width 237 height 20
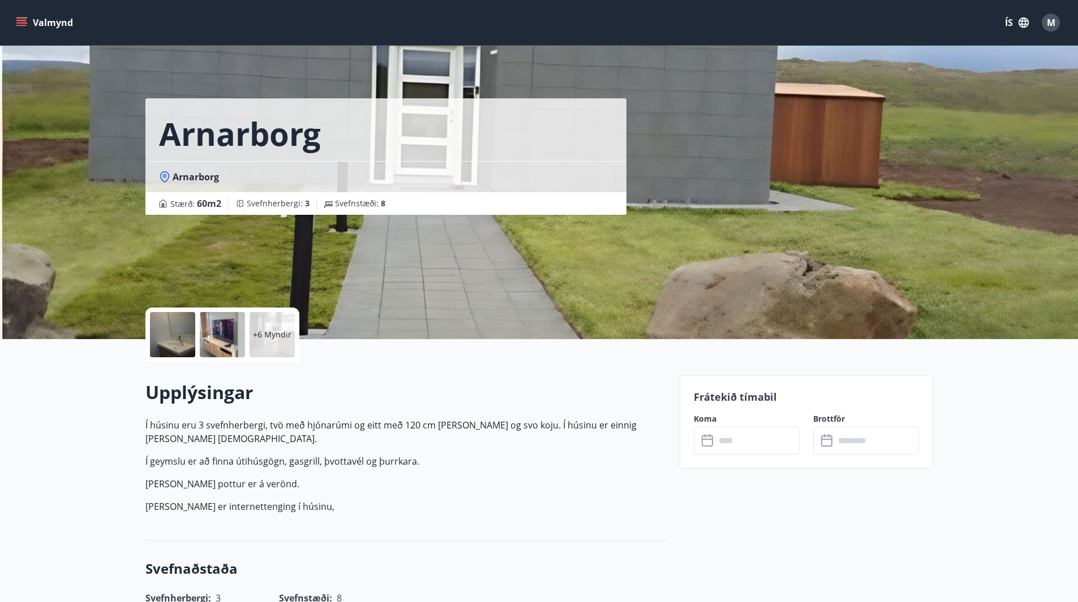
click at [198, 176] on span "Arnarborg" at bounding box center [196, 177] width 46 height 12
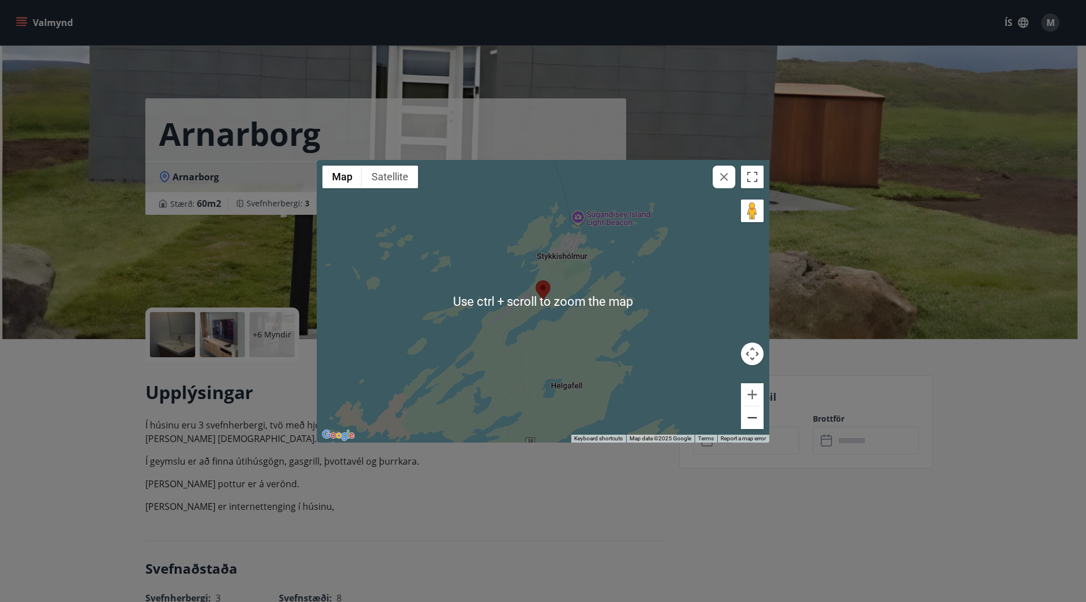
click at [748, 416] on button "Zoom out" at bounding box center [752, 418] width 23 height 23
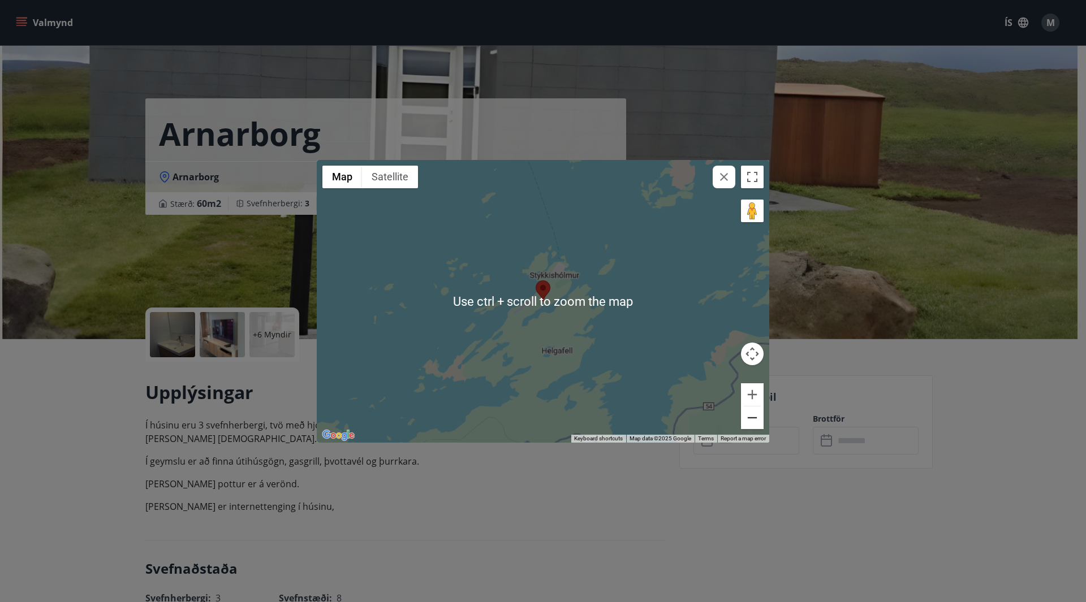
click at [748, 416] on button "Zoom out" at bounding box center [752, 418] width 23 height 23
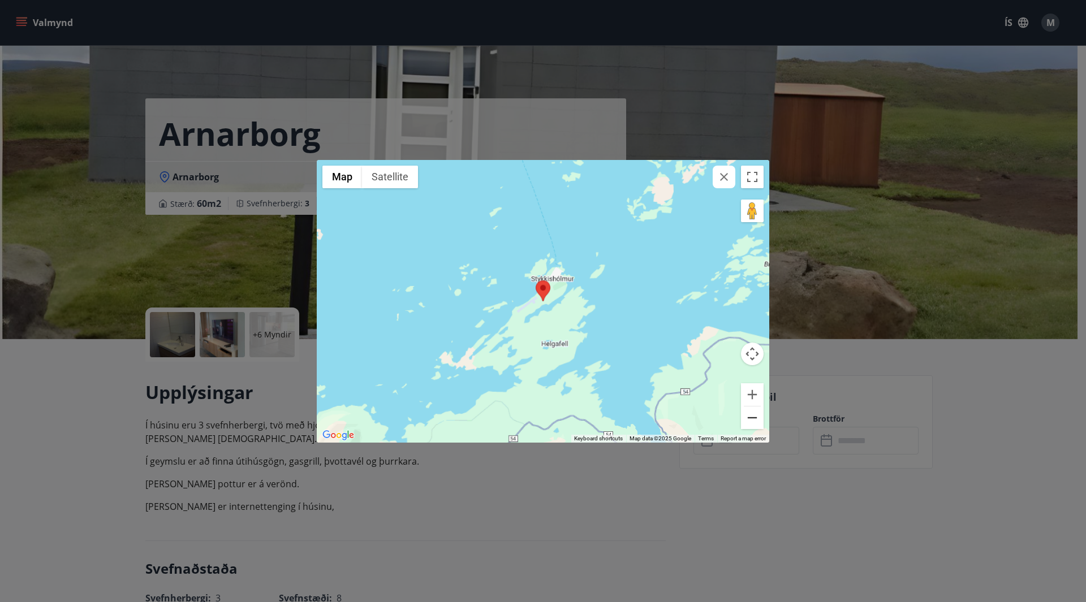
click at [748, 416] on button "Zoom out" at bounding box center [752, 418] width 23 height 23
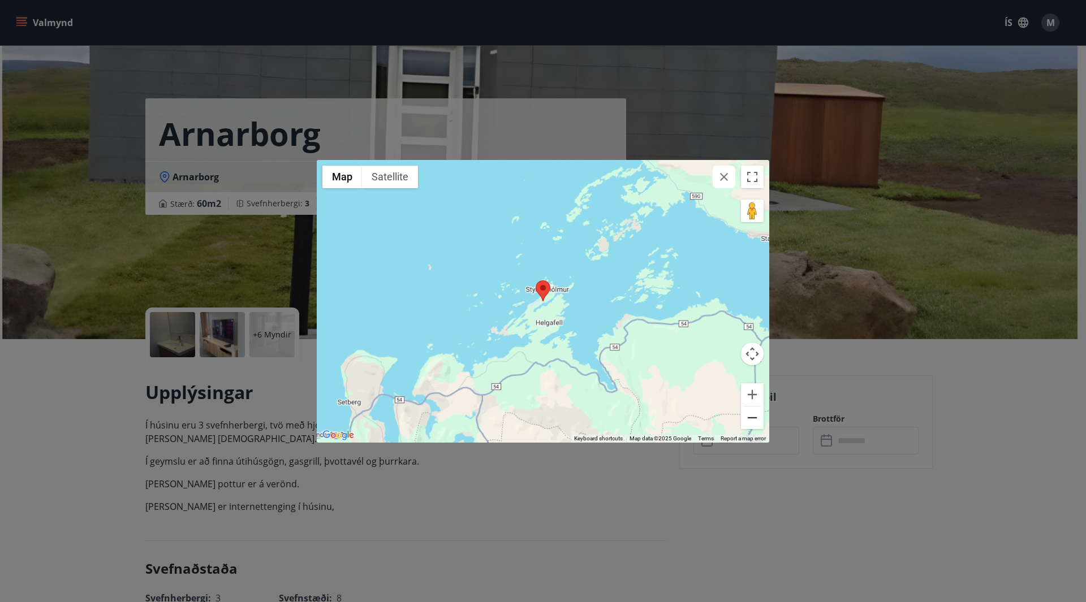
click at [748, 416] on button "Zoom out" at bounding box center [752, 418] width 23 height 23
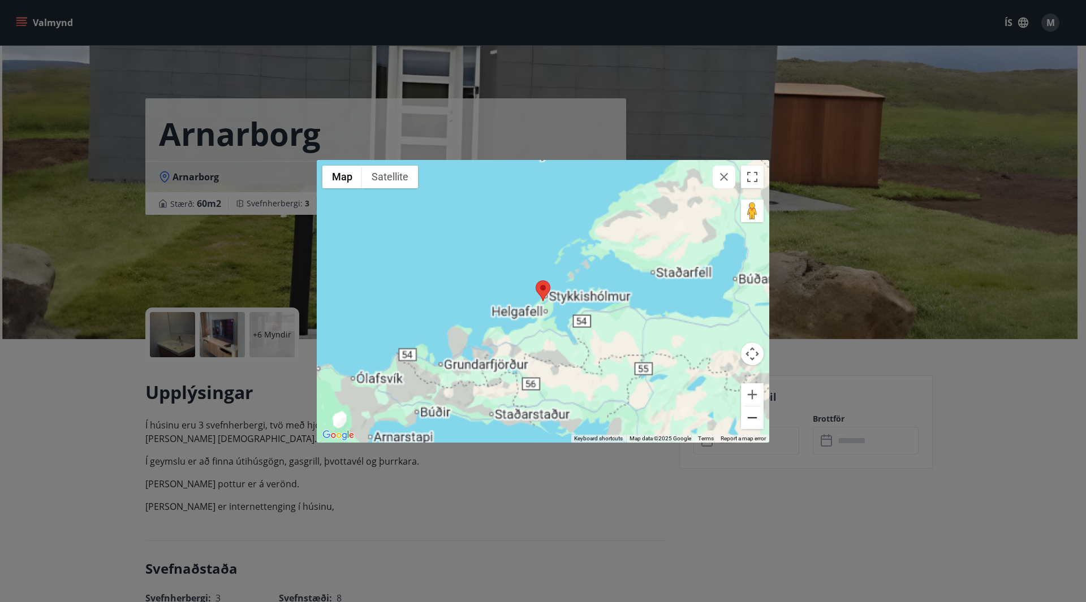
click at [748, 416] on button "Zoom out" at bounding box center [752, 418] width 23 height 23
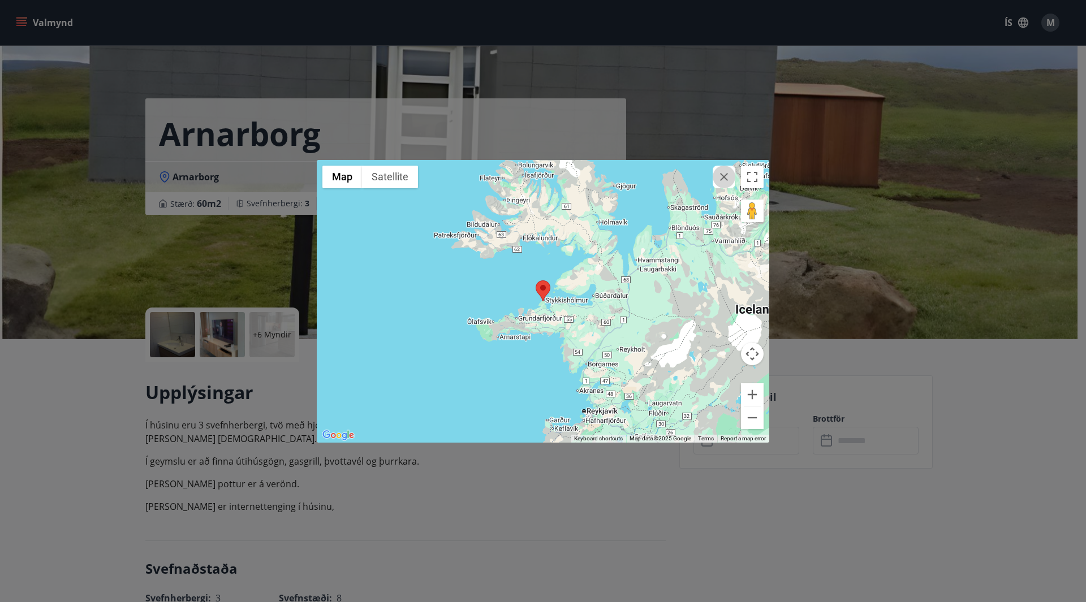
click at [728, 178] on icon "button" at bounding box center [724, 177] width 14 height 14
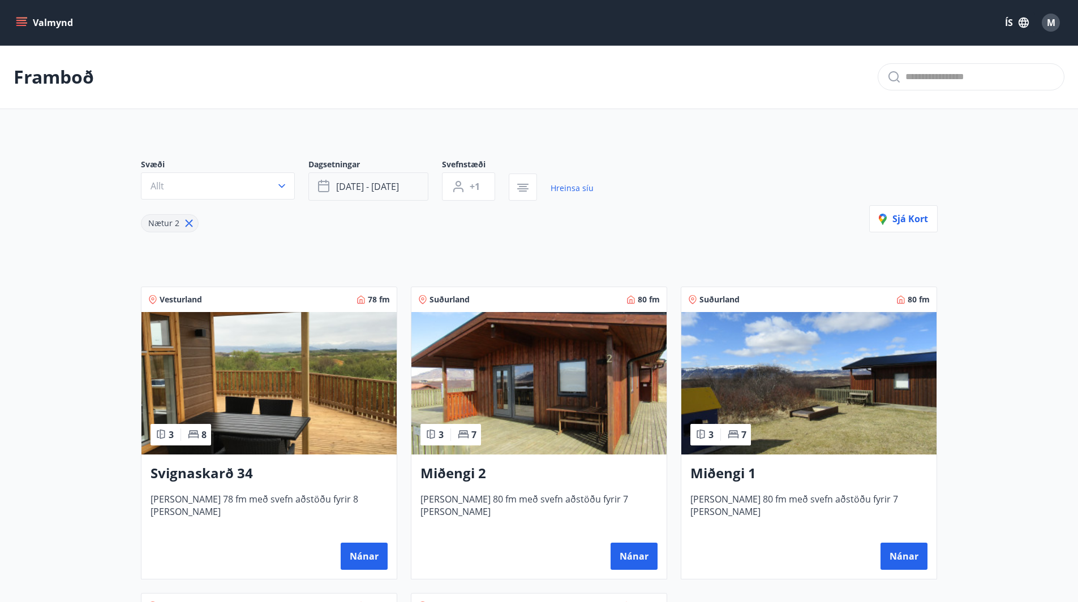
click at [376, 192] on span "okt 03 - okt 06" at bounding box center [367, 186] width 63 height 12
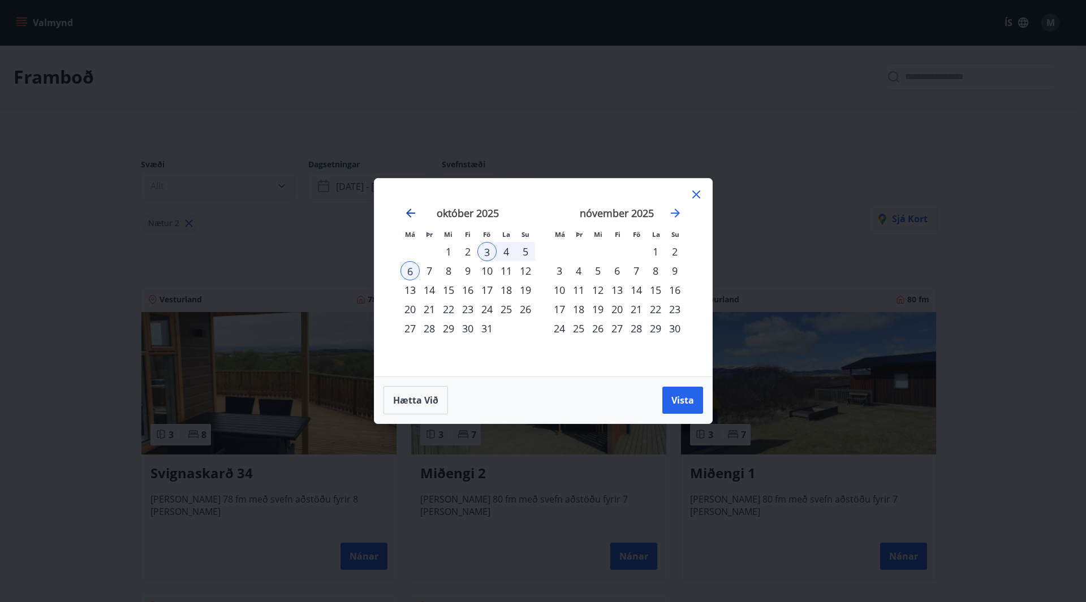
click at [412, 215] on icon "Move backward to switch to the previous month." at bounding box center [411, 213] width 14 height 14
click at [488, 290] on div "19" at bounding box center [486, 290] width 19 height 19
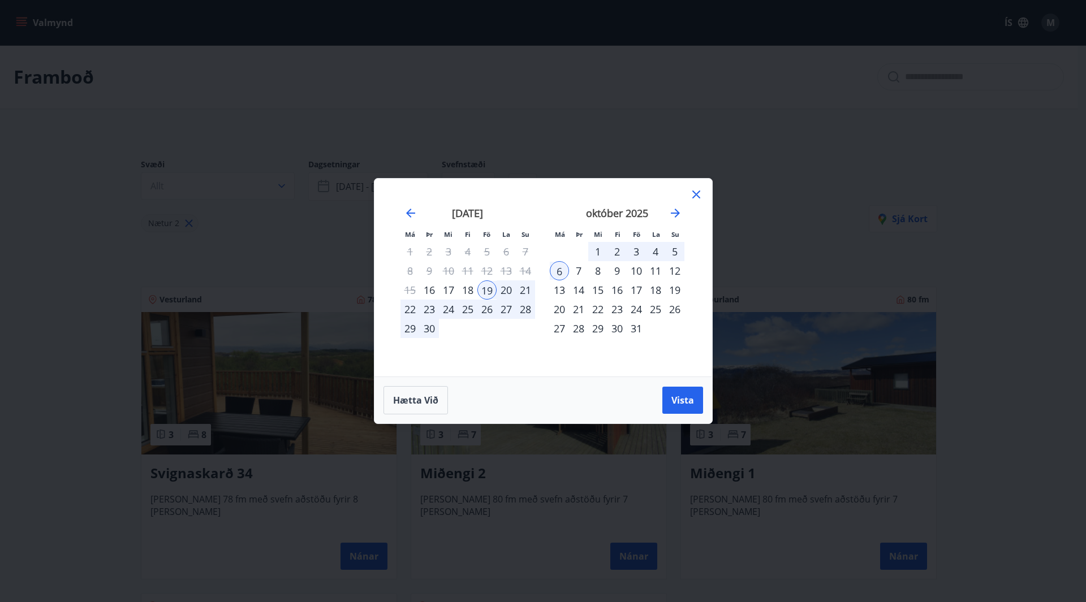
click at [413, 305] on div "22" at bounding box center [410, 309] width 19 height 19
click at [687, 397] on span "Vista" at bounding box center [683, 400] width 23 height 12
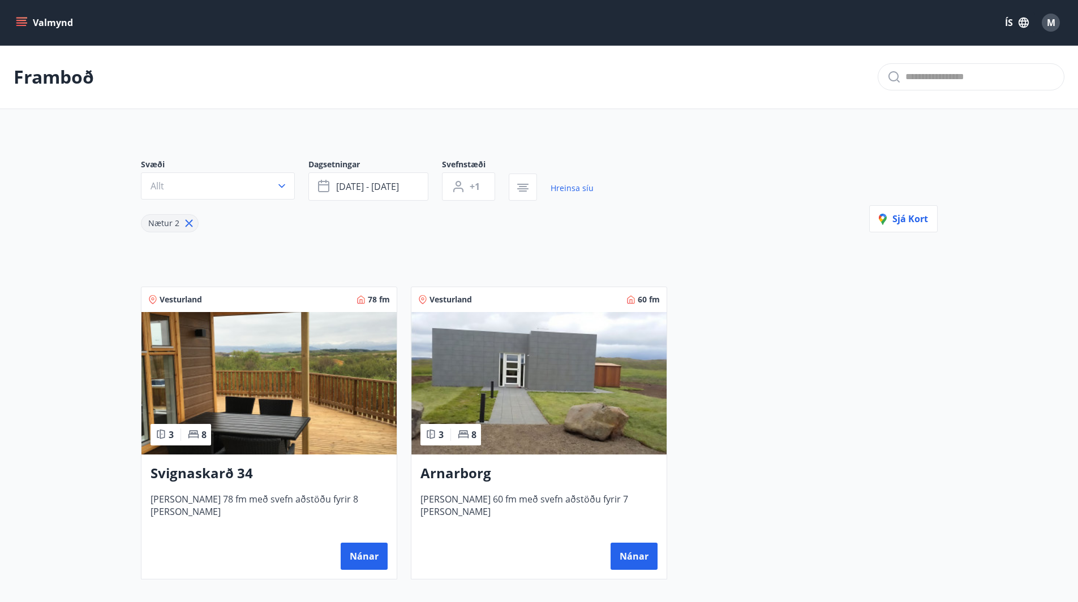
click at [312, 369] on img at bounding box center [268, 383] width 255 height 143
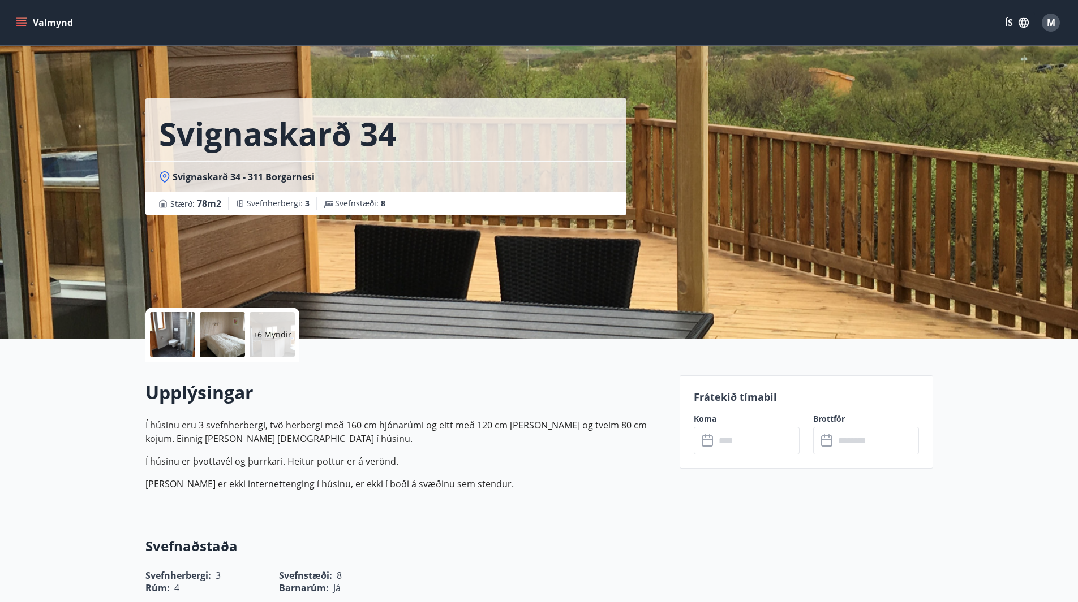
click at [203, 177] on span "Svignaskarð 34 - 311 Borgarnesi" at bounding box center [244, 177] width 142 height 12
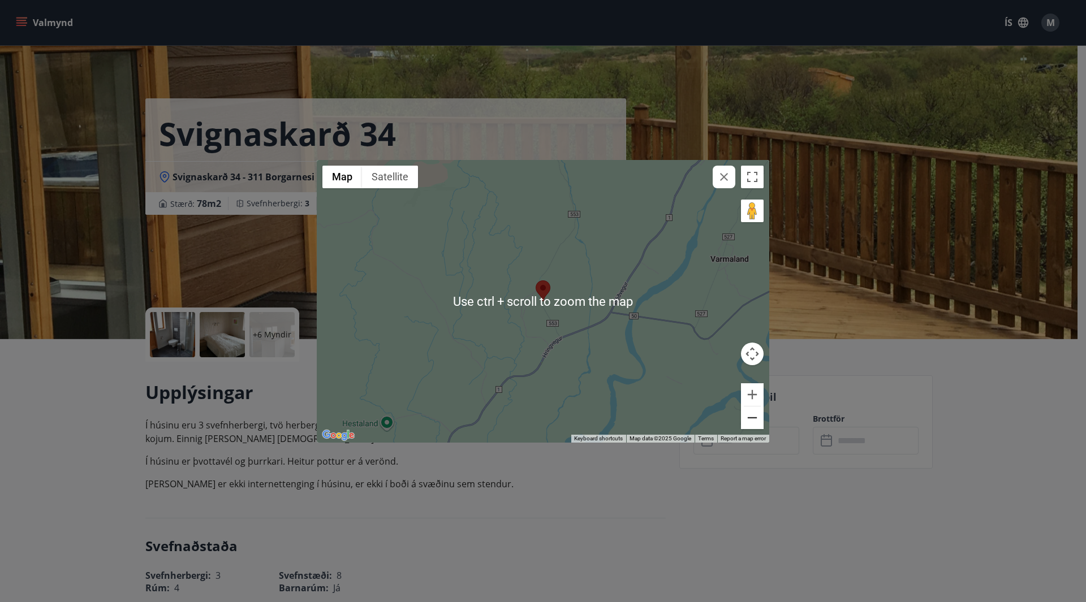
click at [754, 419] on button "Zoom out" at bounding box center [752, 418] width 23 height 23
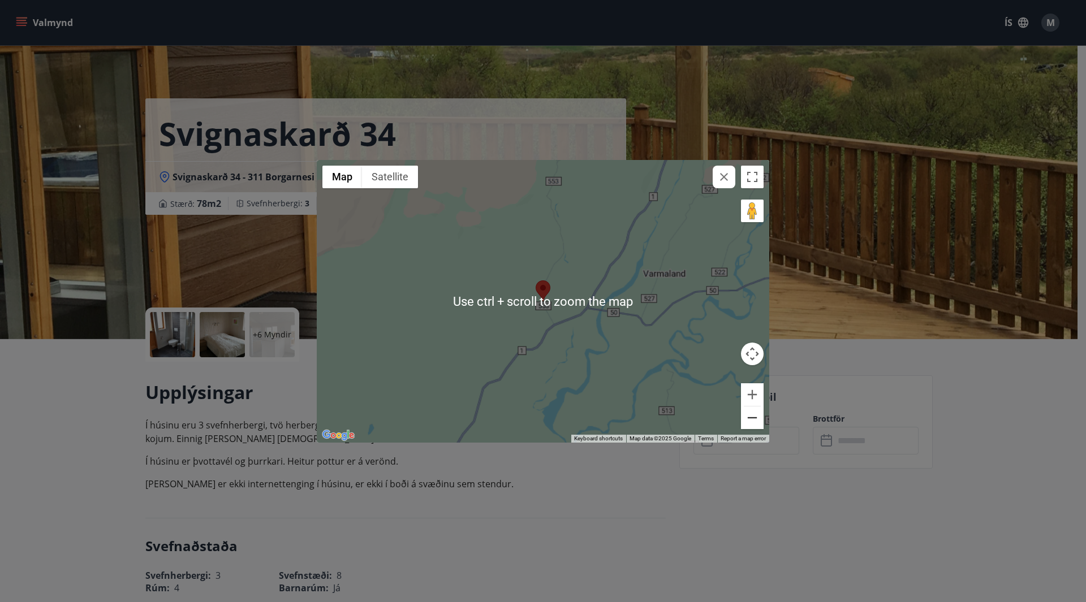
click at [754, 419] on button "Zoom out" at bounding box center [752, 418] width 23 height 23
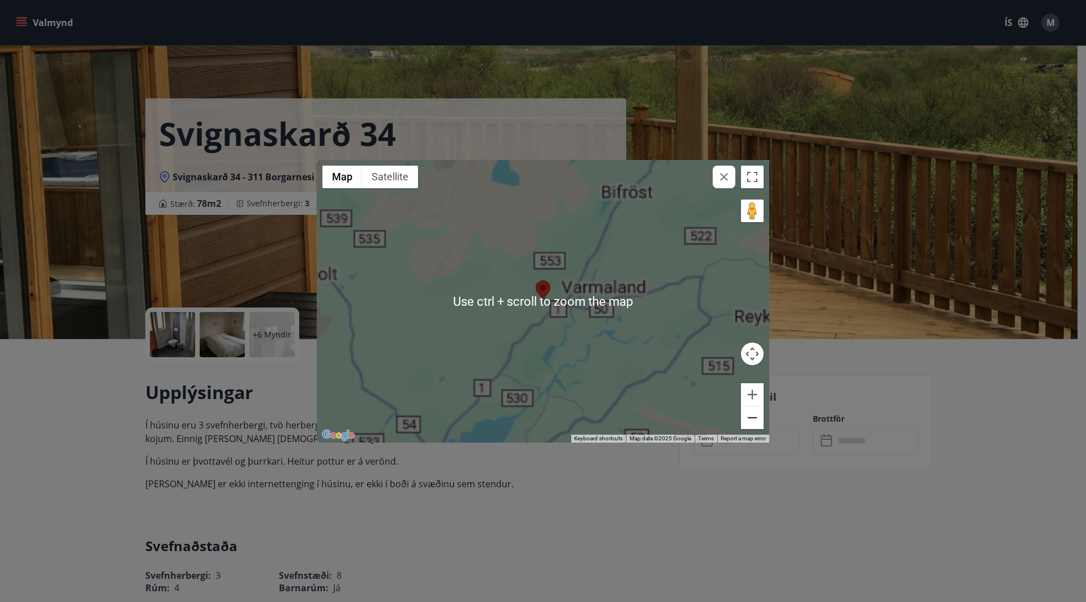
click at [754, 419] on button "Zoom out" at bounding box center [752, 418] width 23 height 23
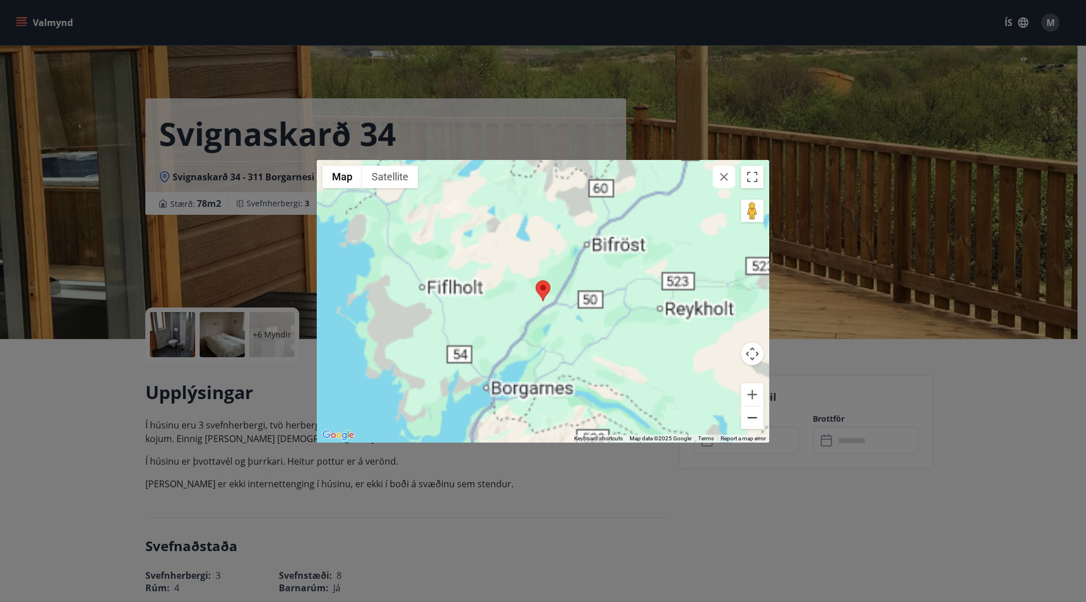
click at [754, 419] on button "Zoom out" at bounding box center [752, 418] width 23 height 23
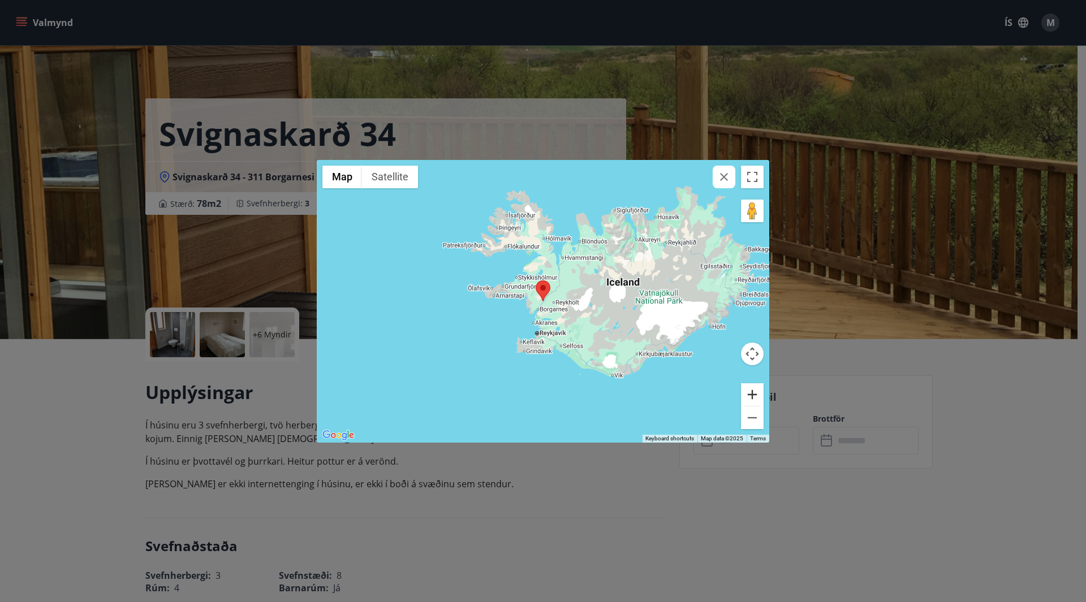
click at [754, 397] on button "Zoom in" at bounding box center [752, 395] width 23 height 23
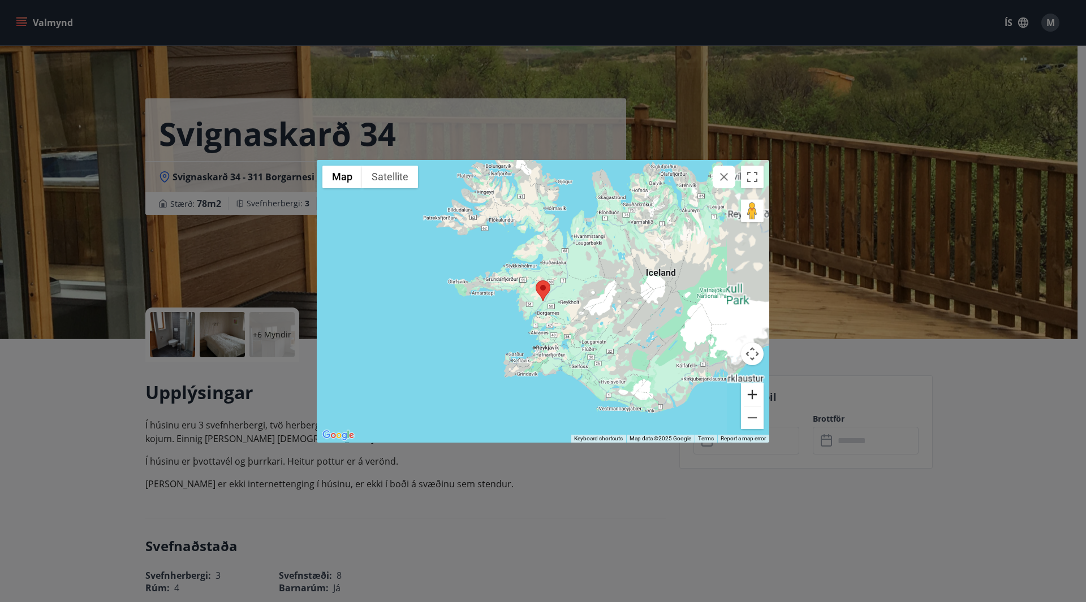
click at [754, 397] on button "Zoom in" at bounding box center [752, 395] width 23 height 23
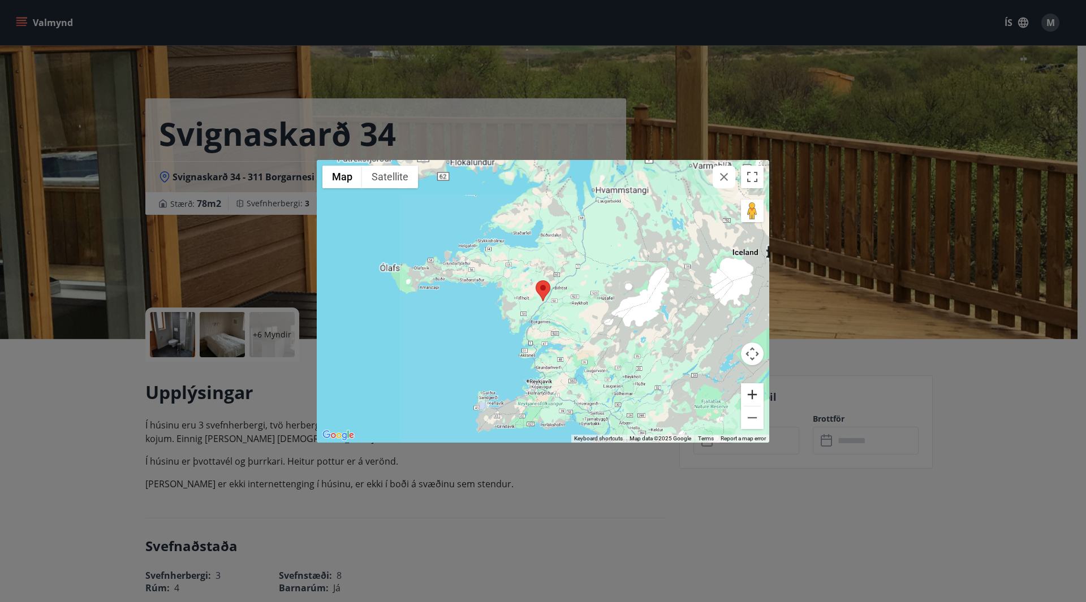
click at [754, 397] on button "Zoom in" at bounding box center [752, 395] width 23 height 23
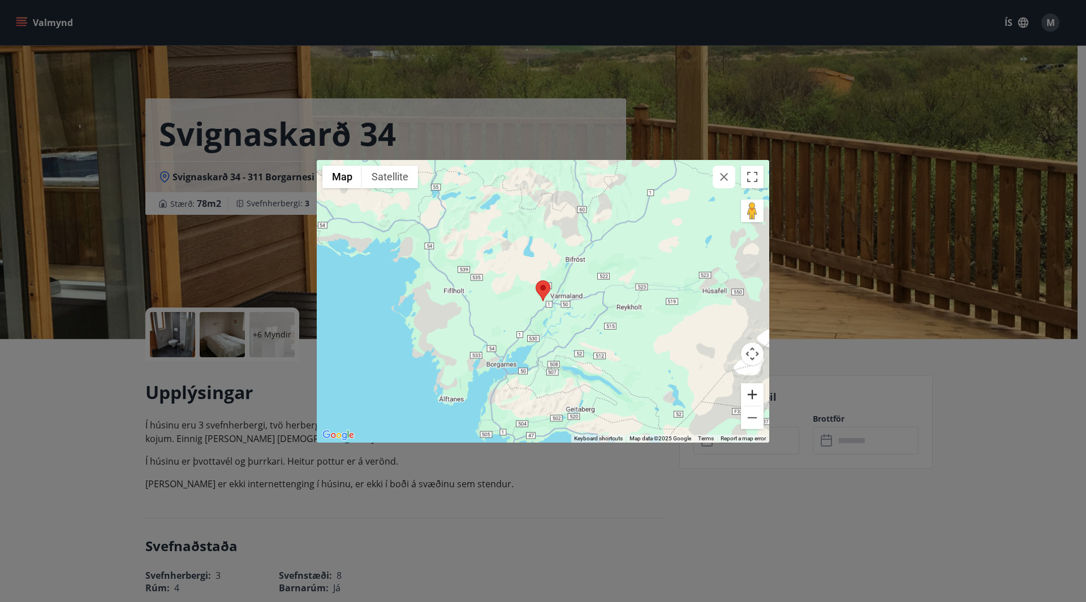
click at [754, 397] on button "Zoom in" at bounding box center [752, 395] width 23 height 23
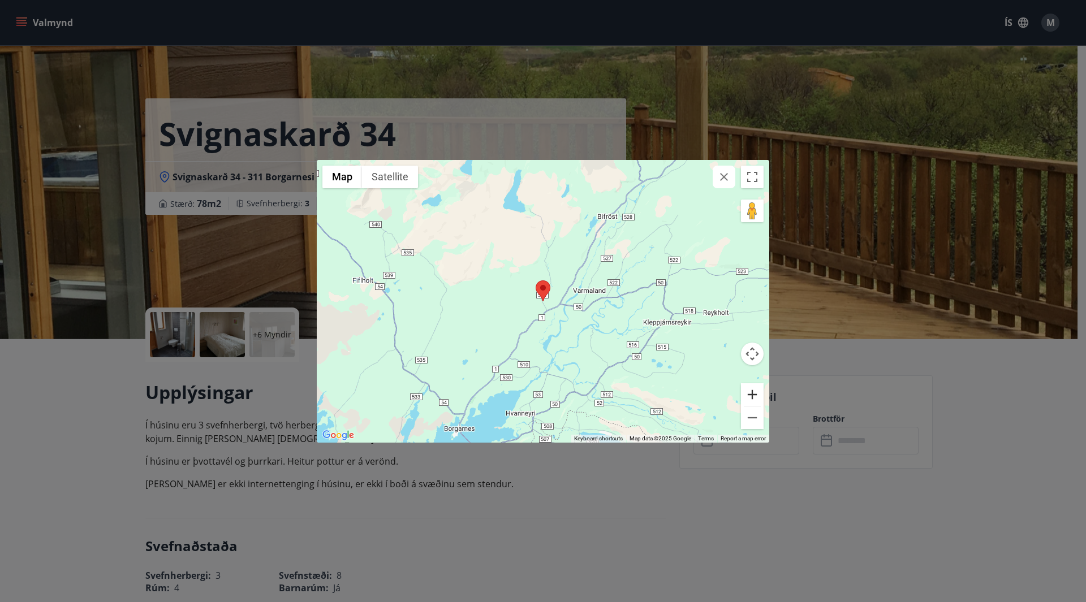
click at [754, 397] on button "Zoom in" at bounding box center [752, 395] width 23 height 23
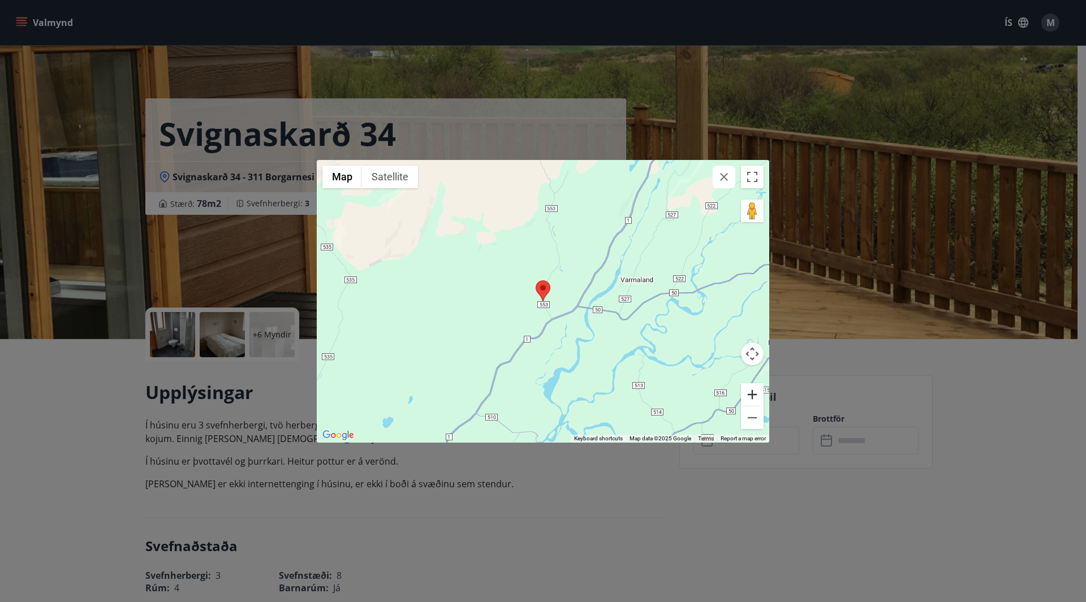
click at [754, 397] on button "Zoom in" at bounding box center [752, 395] width 23 height 23
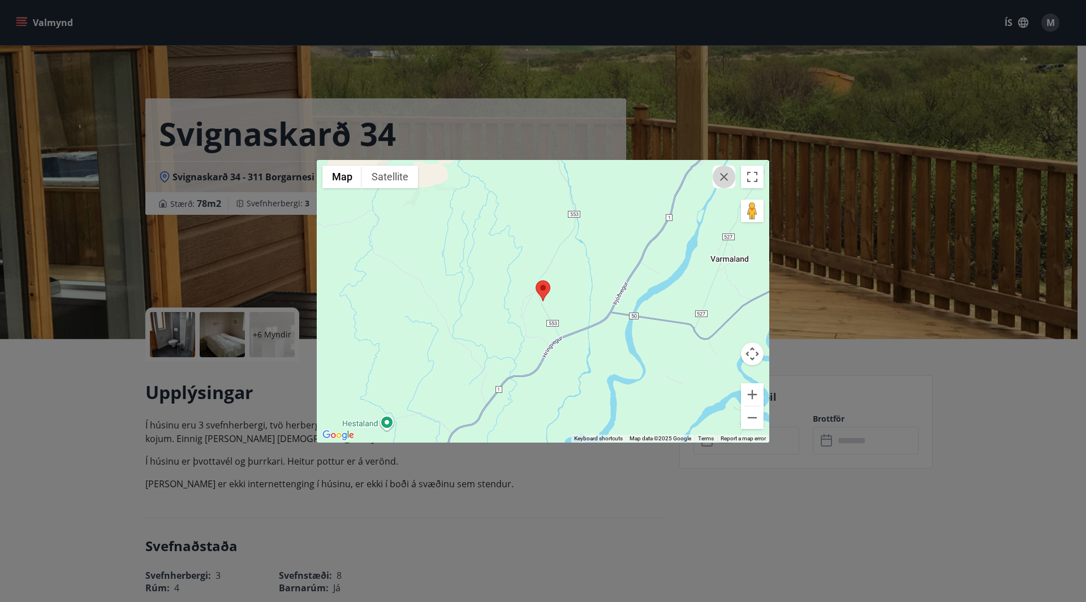
click at [724, 173] on icon "button" at bounding box center [724, 177] width 14 height 14
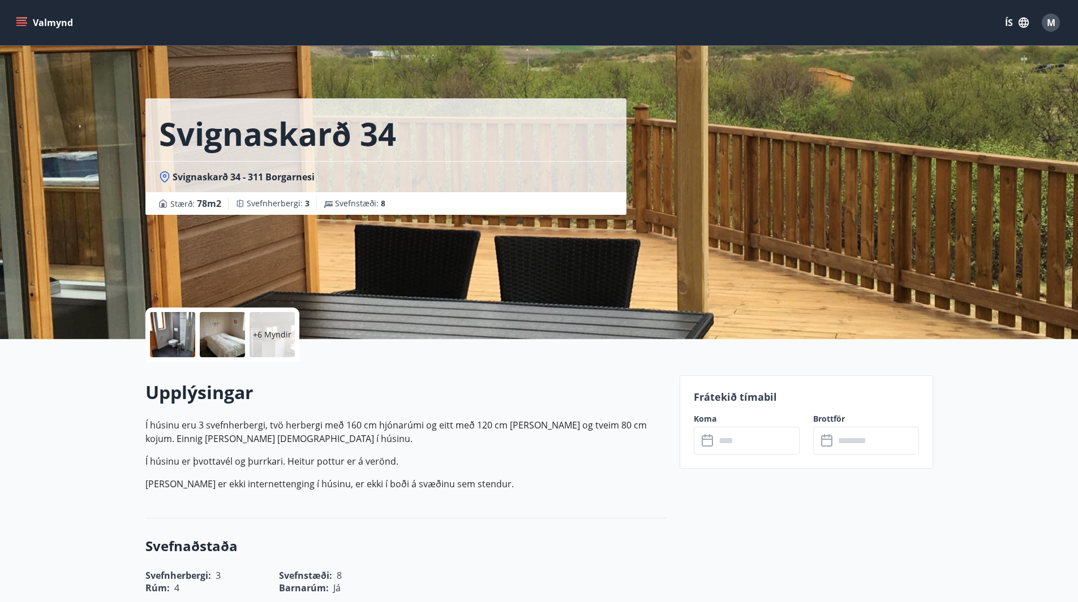
click at [771, 434] on input "text" at bounding box center [757, 441] width 84 height 28
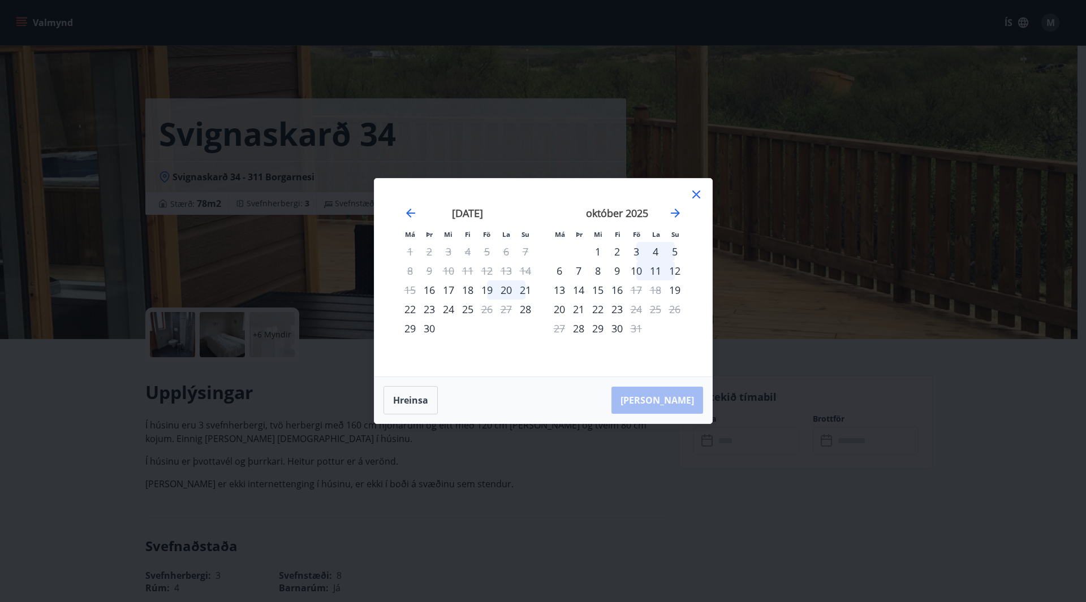
click at [492, 290] on div "19" at bounding box center [486, 290] width 19 height 19
click at [528, 290] on div "21" at bounding box center [525, 290] width 19 height 19
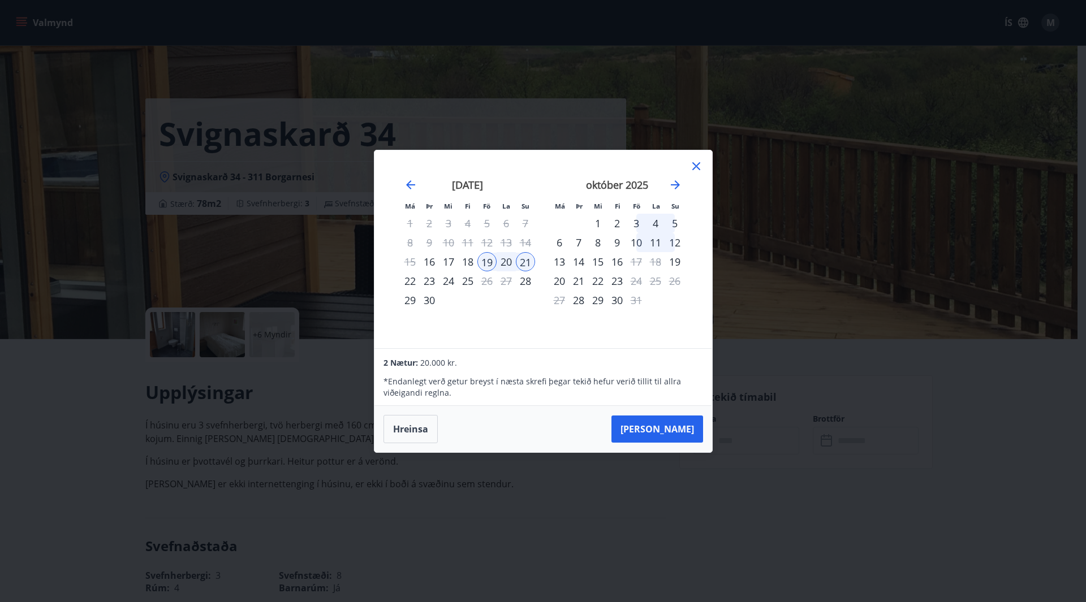
click at [487, 259] on div "19" at bounding box center [486, 261] width 19 height 19
click at [415, 280] on div "22" at bounding box center [410, 281] width 19 height 19
click at [667, 433] on button "Taka Frá" at bounding box center [658, 429] width 92 height 27
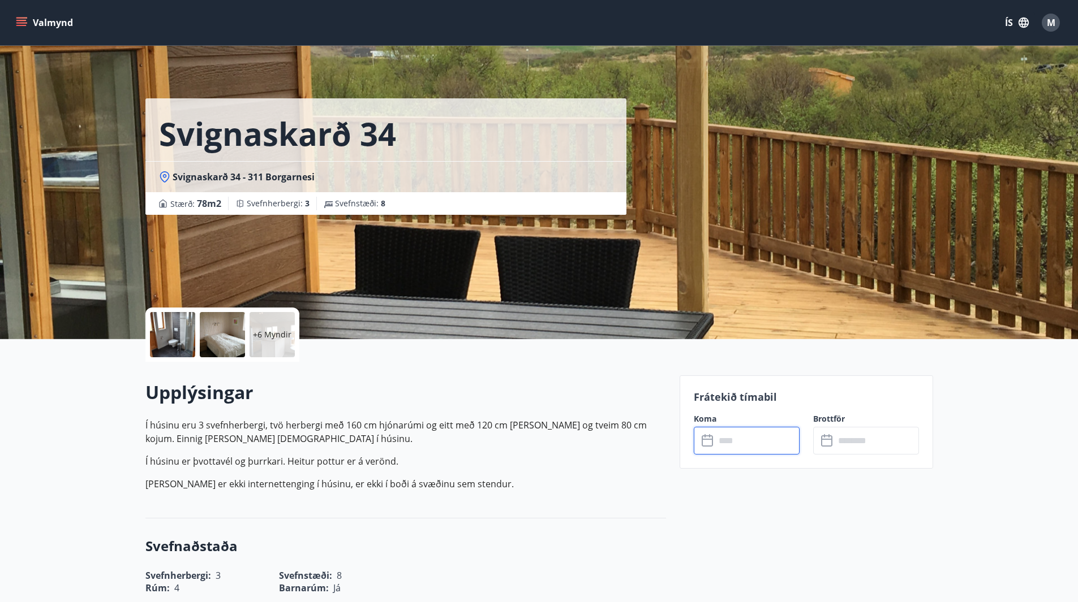
type input "******"
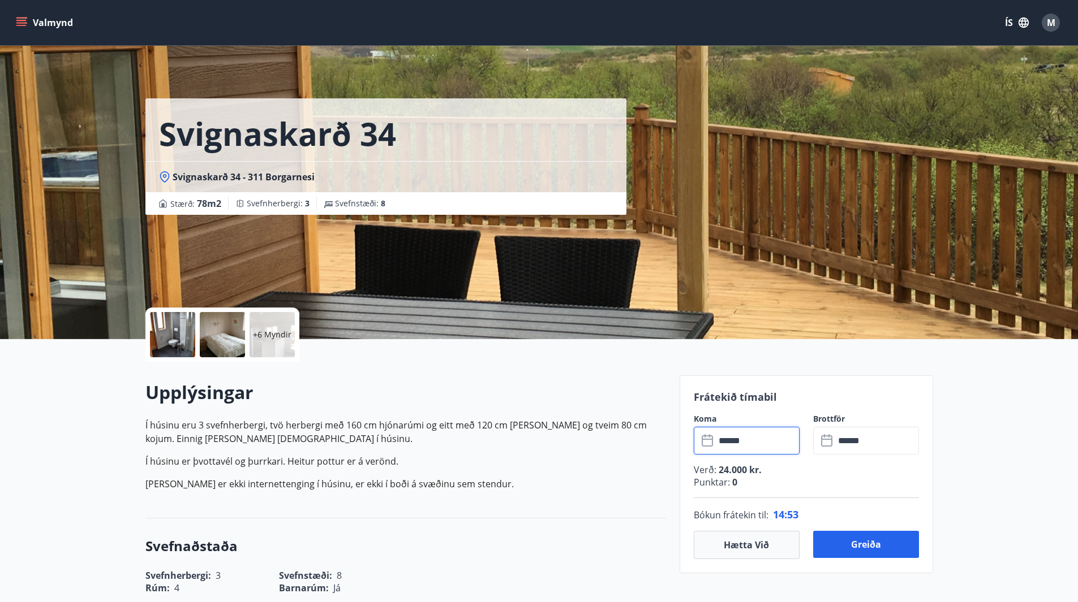
click at [283, 334] on p "+6 Myndir" at bounding box center [272, 334] width 38 height 11
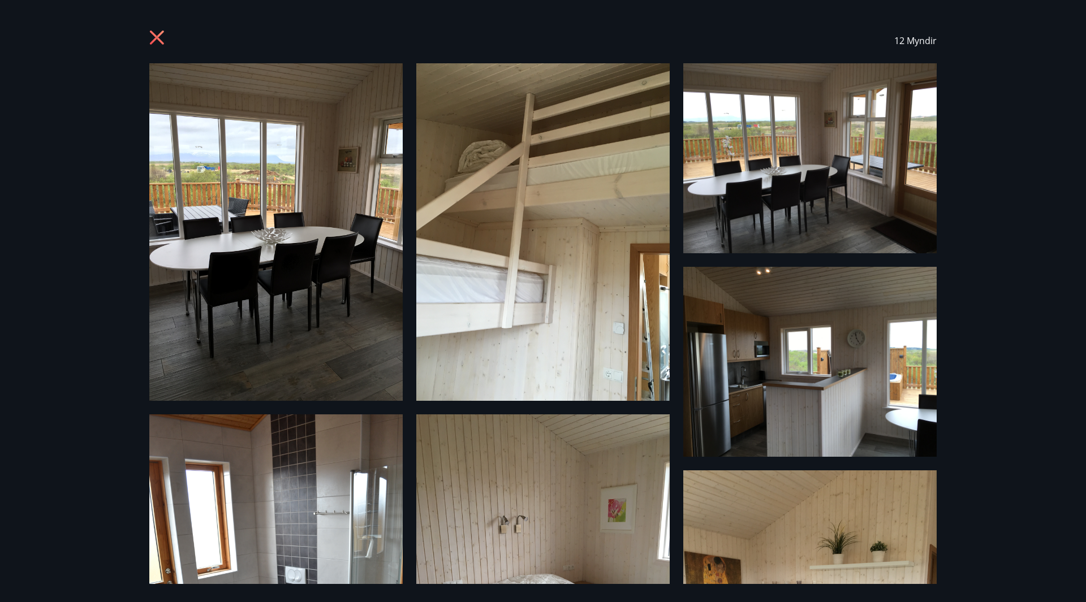
click at [162, 40] on icon at bounding box center [158, 39] width 18 height 18
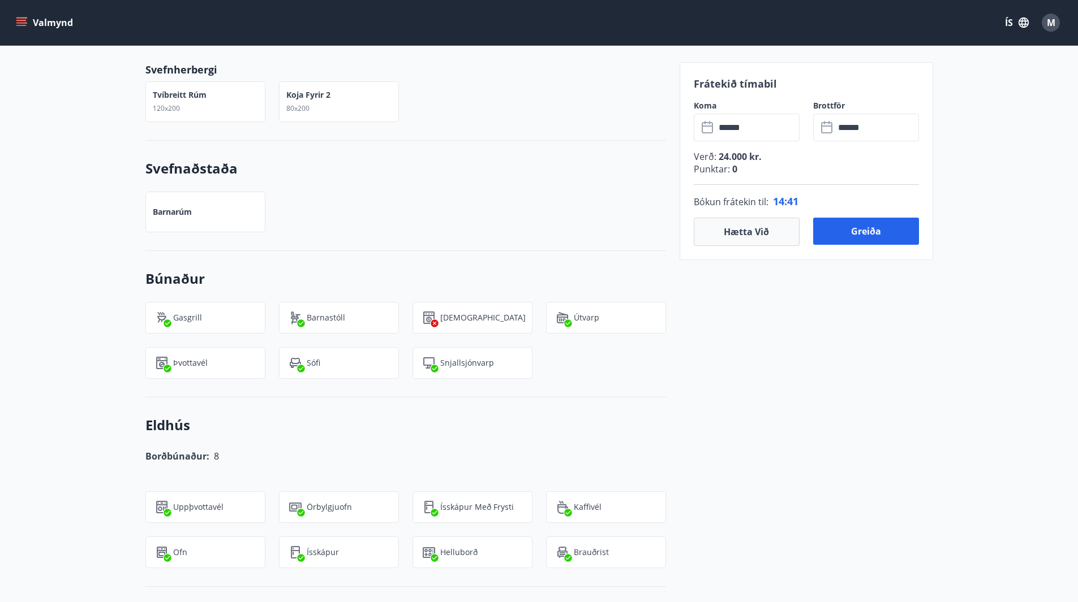
scroll to position [735, 0]
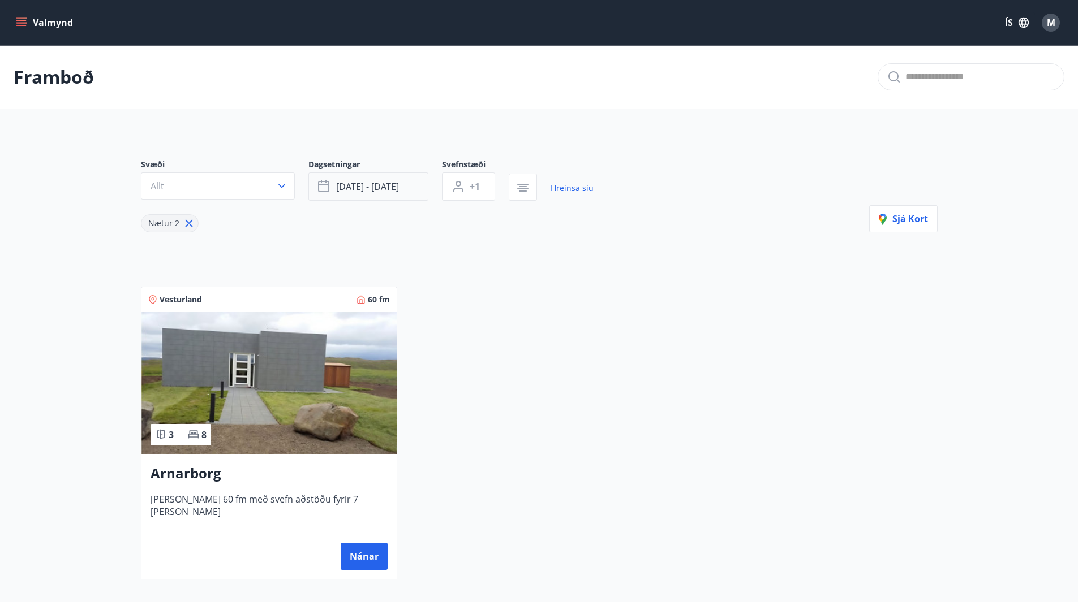
click at [372, 188] on span "sep 19 - sep 22" at bounding box center [367, 186] width 63 height 12
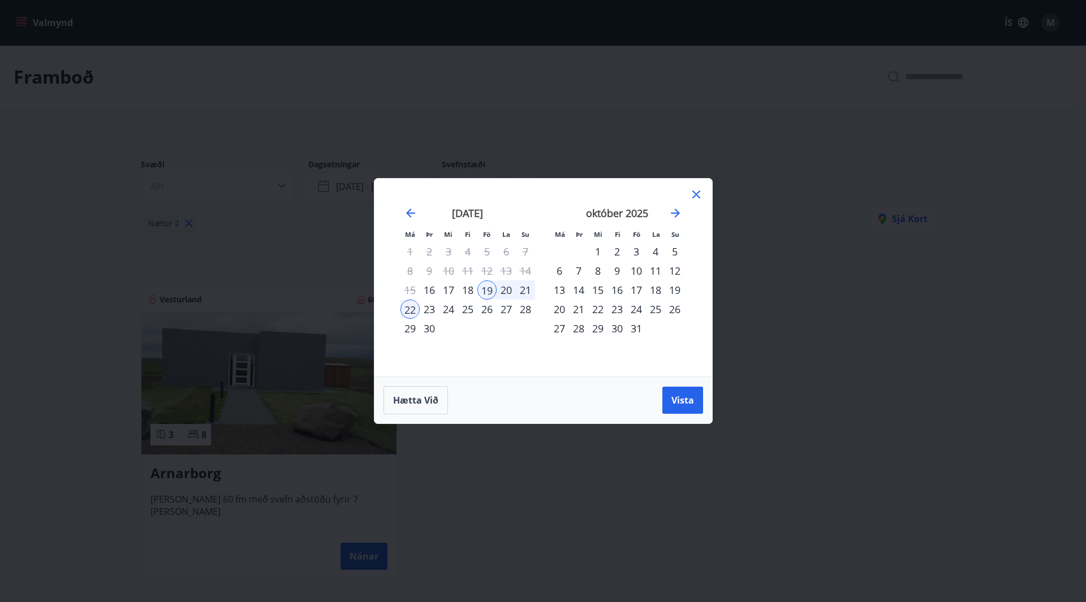
click at [491, 307] on div "26" at bounding box center [486, 309] width 19 height 19
click at [415, 326] on div "29" at bounding box center [410, 328] width 19 height 19
click at [681, 399] on span "Vista" at bounding box center [683, 400] width 23 height 12
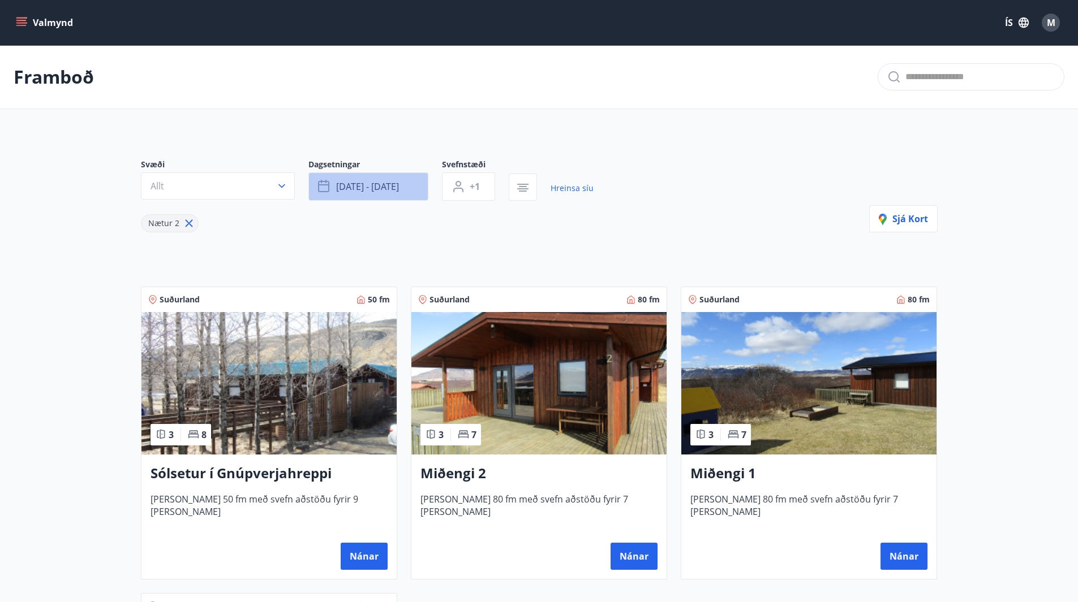
click at [391, 190] on span "sep 26 - sep 29" at bounding box center [367, 186] width 63 height 12
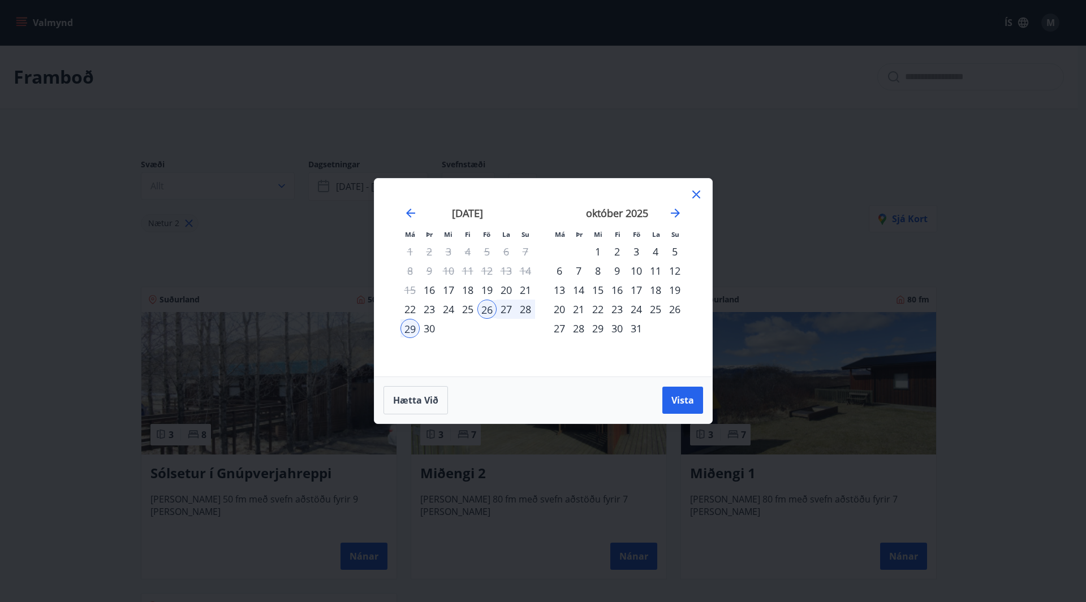
click at [489, 290] on div "19" at bounding box center [486, 290] width 19 height 19
click at [470, 318] on div "25" at bounding box center [467, 309] width 19 height 19
click at [429, 306] on div "23" at bounding box center [429, 309] width 19 height 19
click at [484, 290] on div "19" at bounding box center [486, 290] width 19 height 19
click at [416, 309] on div "22" at bounding box center [410, 309] width 19 height 19
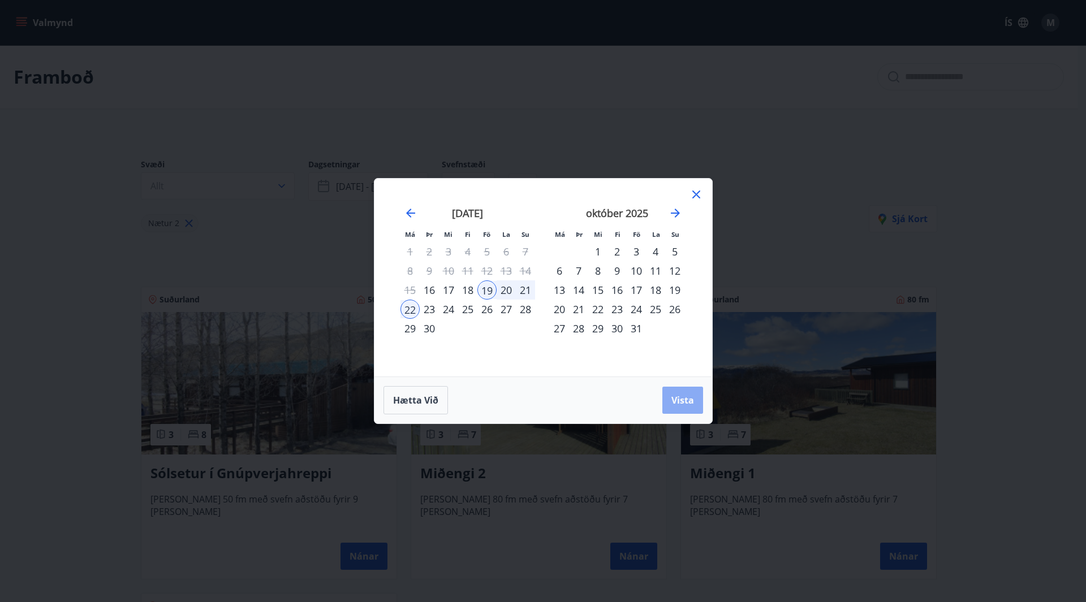
click at [682, 393] on button "Vista" at bounding box center [682, 400] width 41 height 27
